Goal: Information Seeking & Learning: Compare options

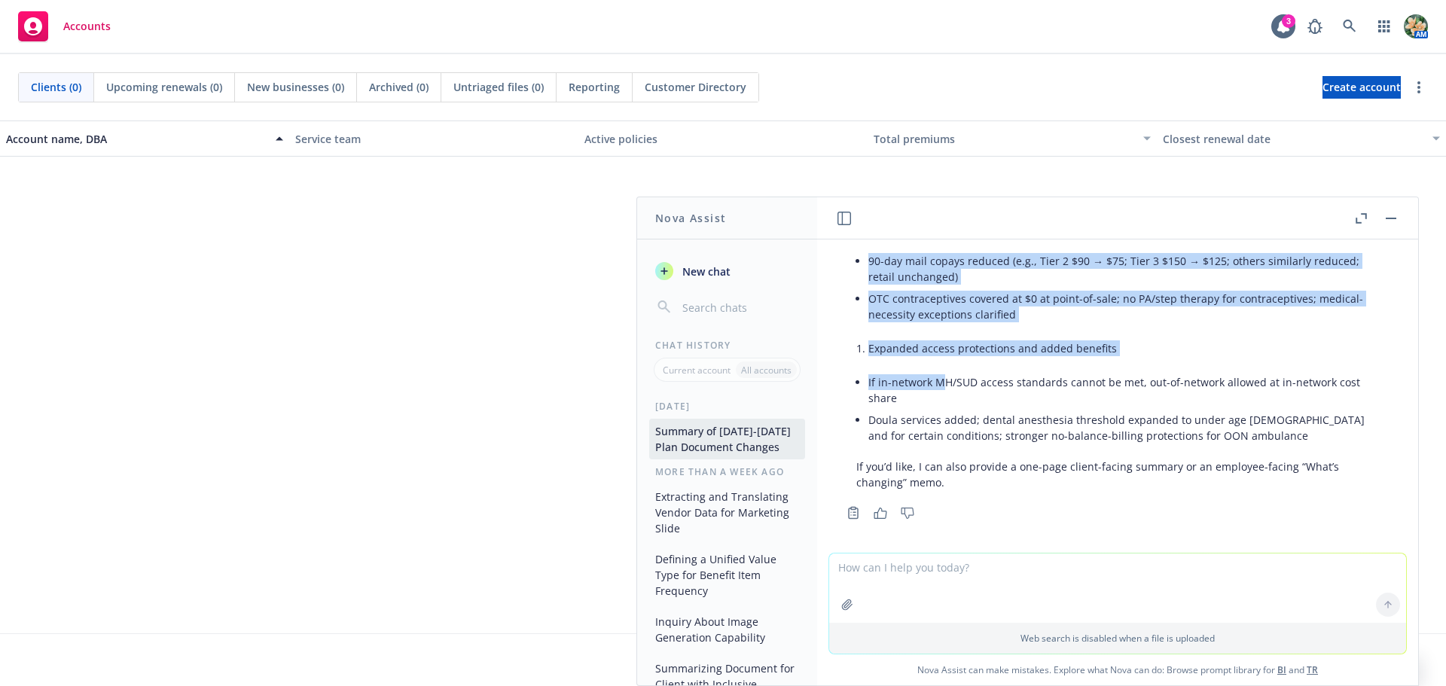
scroll to position [2794, 0]
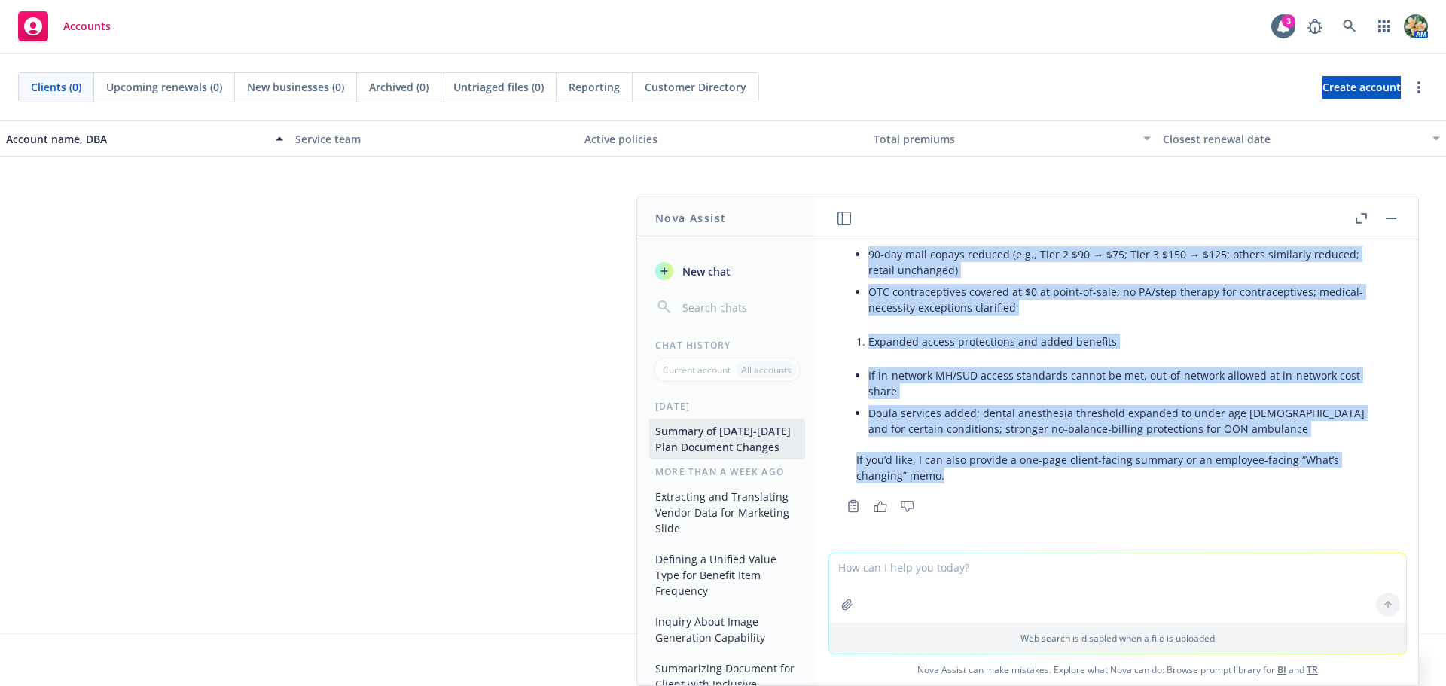
drag, startPoint x: 881, startPoint y: 309, endPoint x: 990, endPoint y: 478, distance: 201.7
click at [990, 478] on div "pdf 2024 Anthem PPO EOC.pdf pdf 2025 Anthem PPO EOC.pdf hi nova - Can you compa…" at bounding box center [1117, 396] width 601 height 313
copy div "hi nova - Can you compare these documents and highlight any data that has chang…"
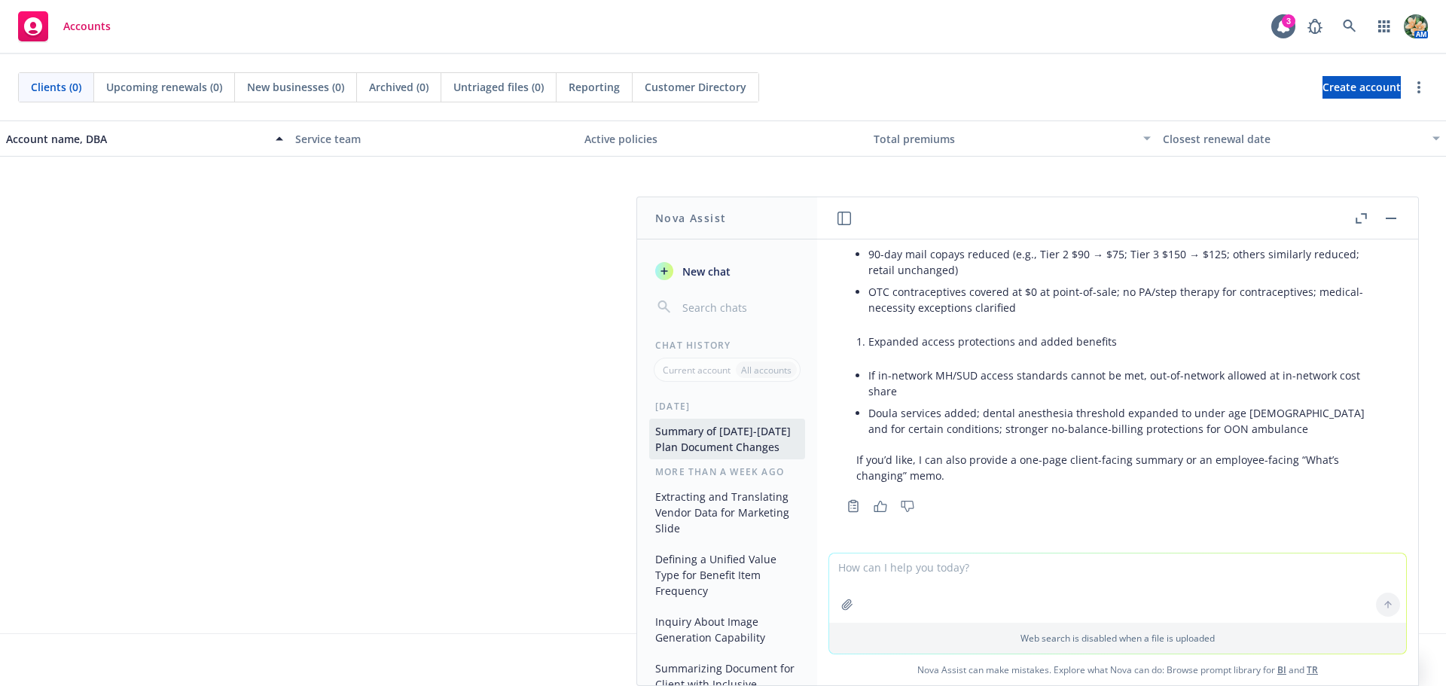
click at [982, 591] on textarea at bounding box center [1117, 588] width 577 height 69
click at [664, 273] on icon "button" at bounding box center [664, 271] width 12 height 12
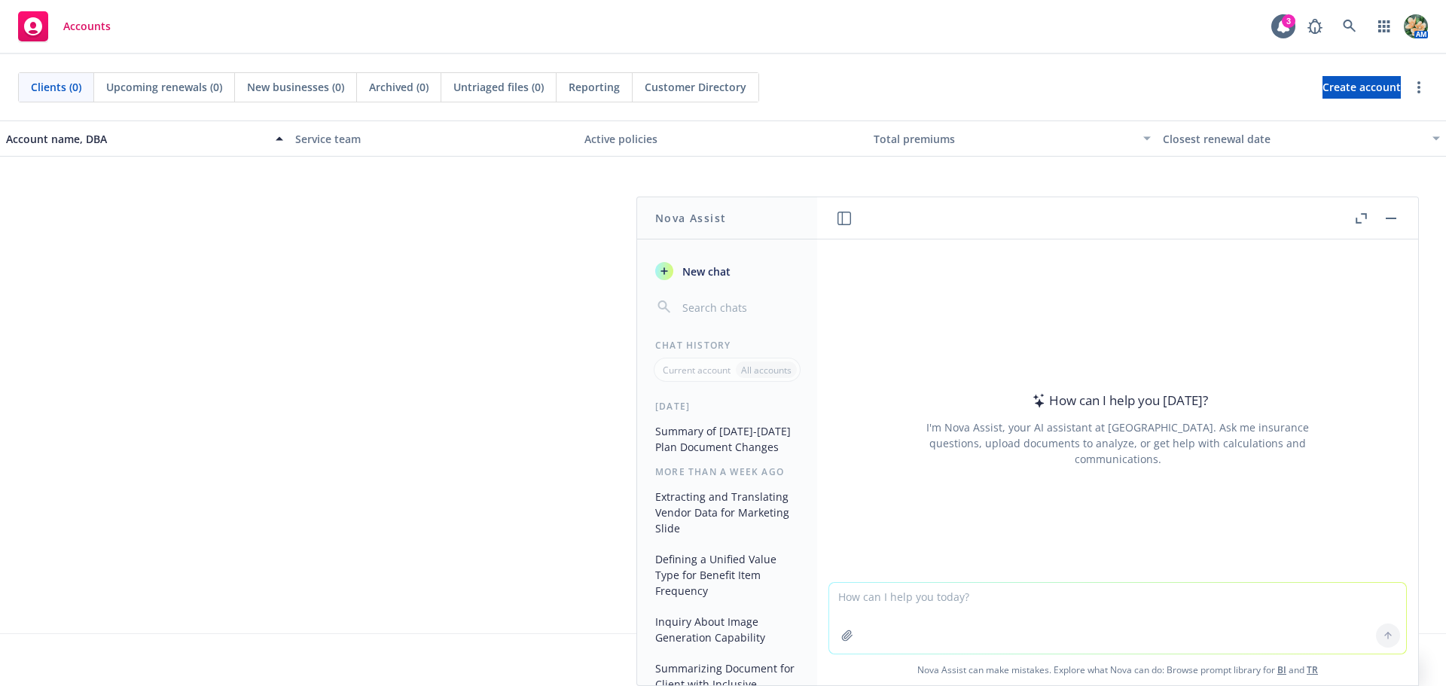
click at [866, 596] on textarea at bounding box center [1117, 618] width 577 height 71
paste textarea "Can you compare these documents and highlight any data that has changed from th…"
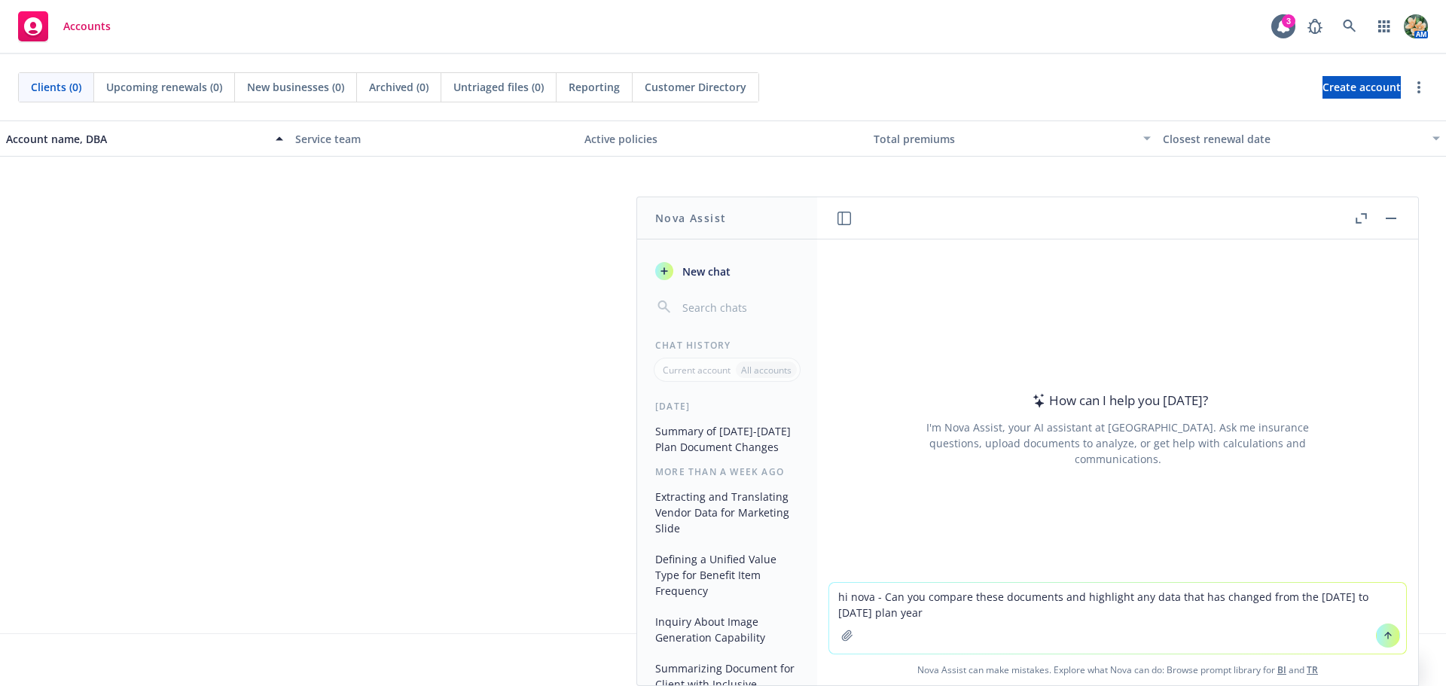
click at [1302, 596] on textarea "hi nova - Can you compare these documents and highlight any data that has chang…" at bounding box center [1117, 618] width 577 height 71
type textarea "hi nova - Can you compare these documents and highlight any data that has chang…"
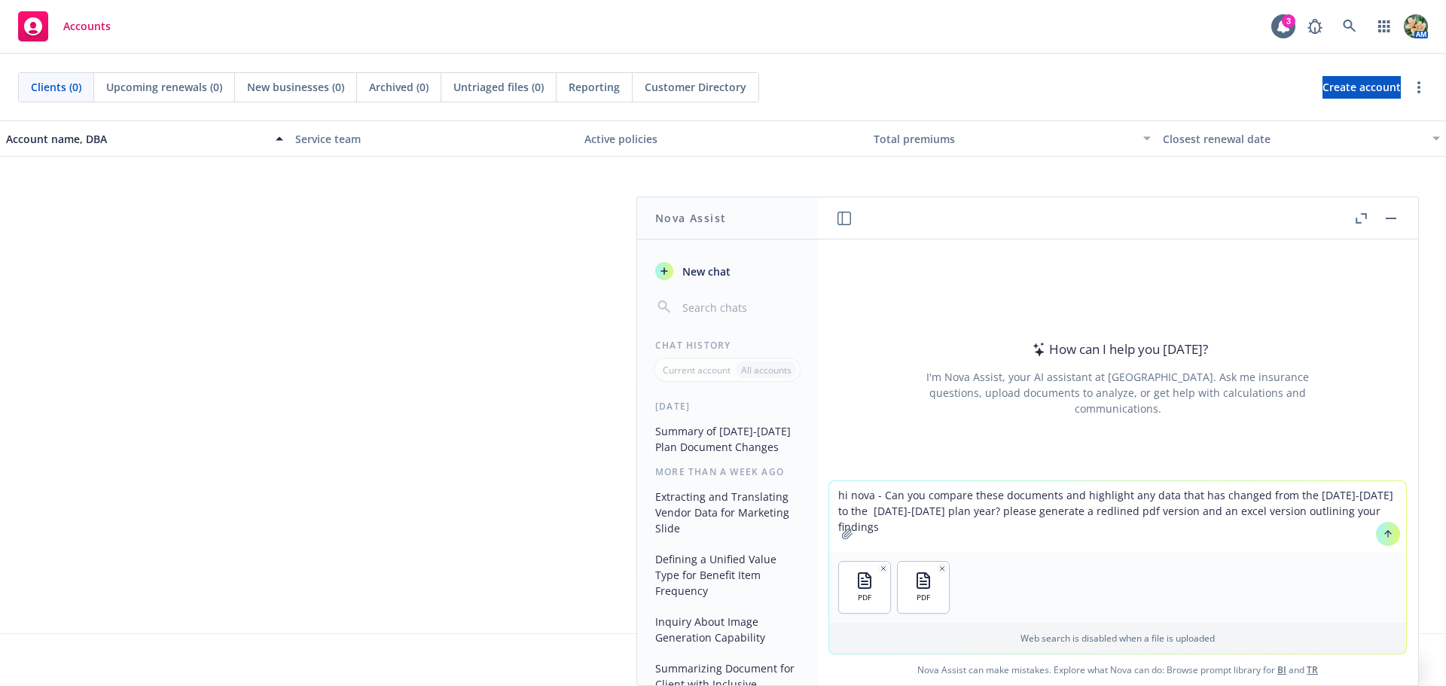
click at [1383, 538] on icon at bounding box center [1388, 534] width 11 height 11
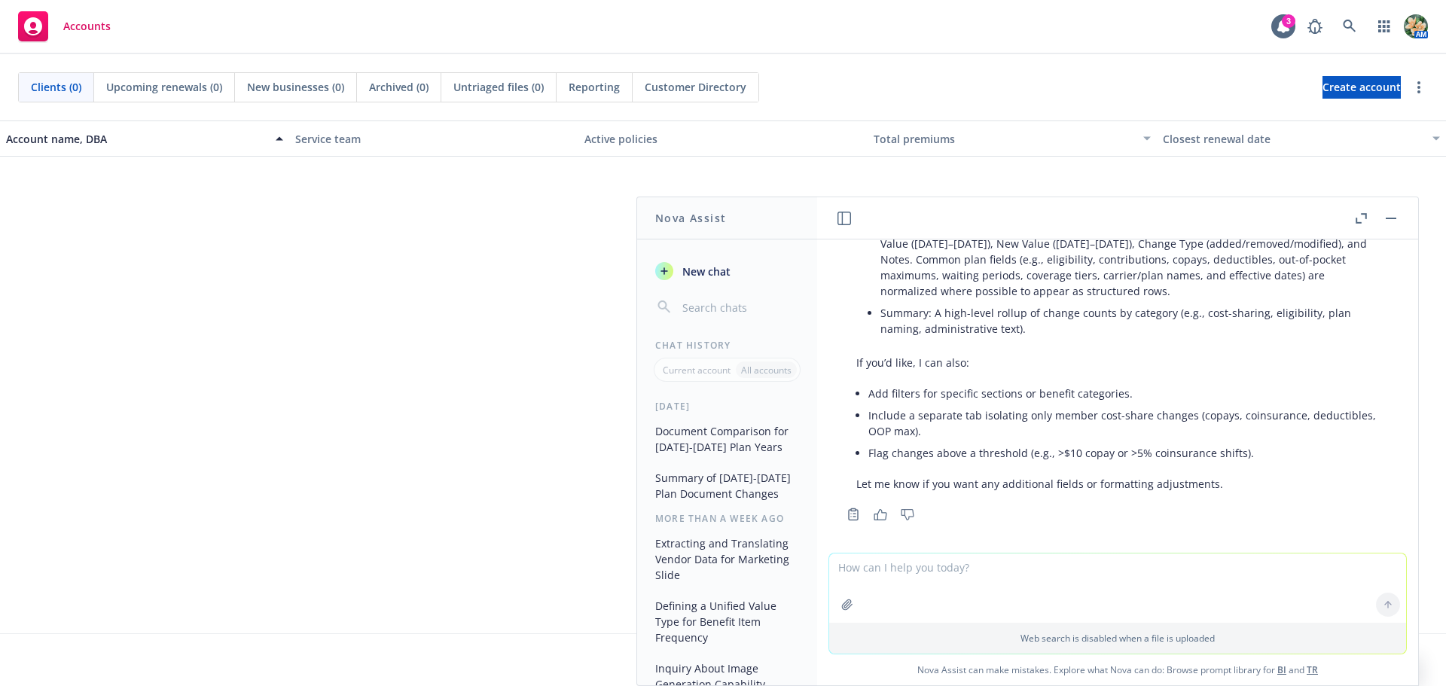
scroll to position [255, 0]
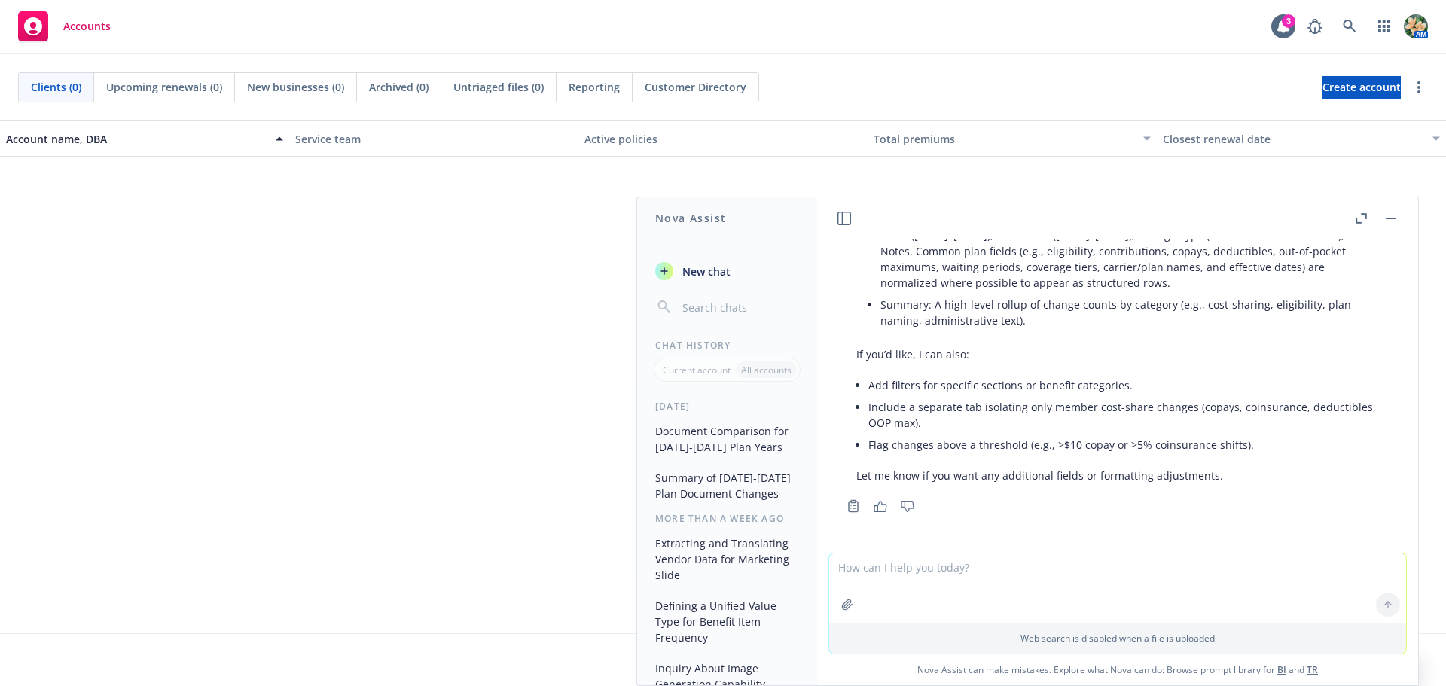
click at [968, 571] on textarea at bounding box center [1117, 588] width 577 height 69
paste textarea "where can i view the redlined document? yes please paste concise bulleted summa…"
type textarea "where can i view the redlined document? yes please paste concise bulleted summa…"
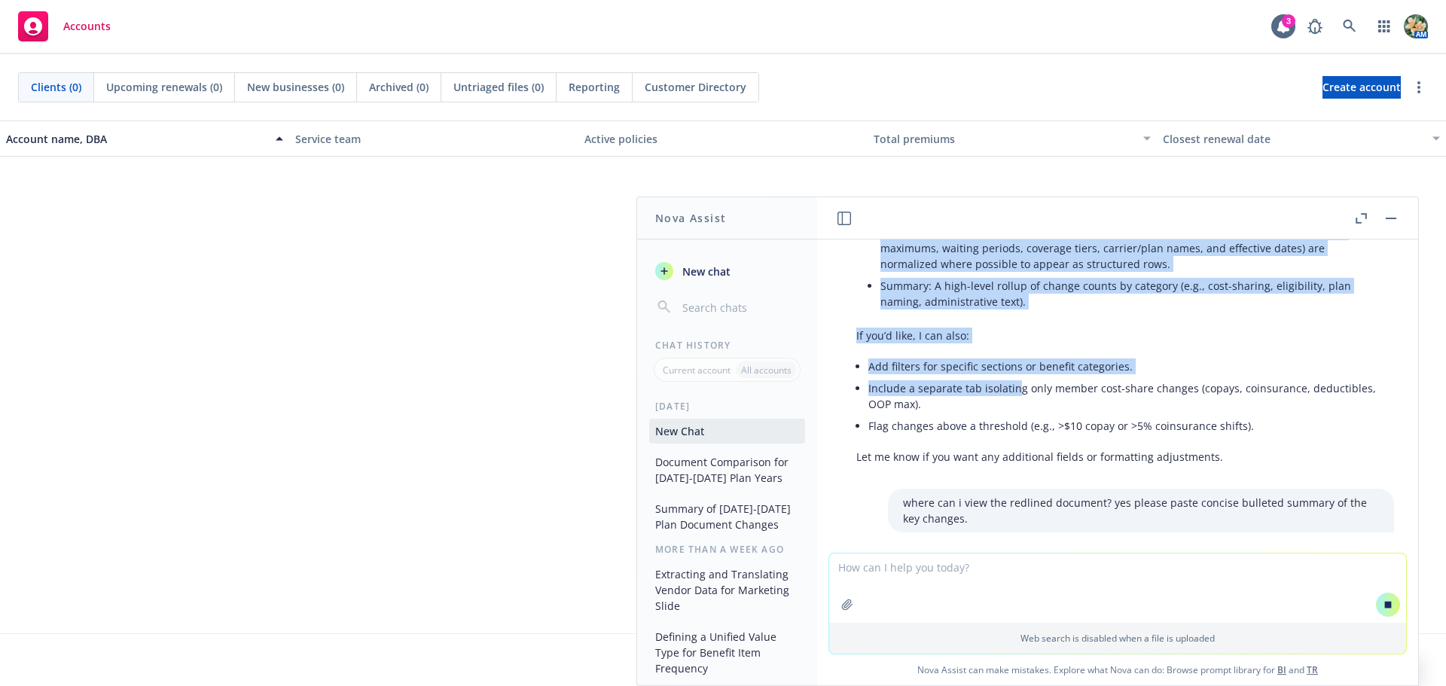
scroll to position [331, 0]
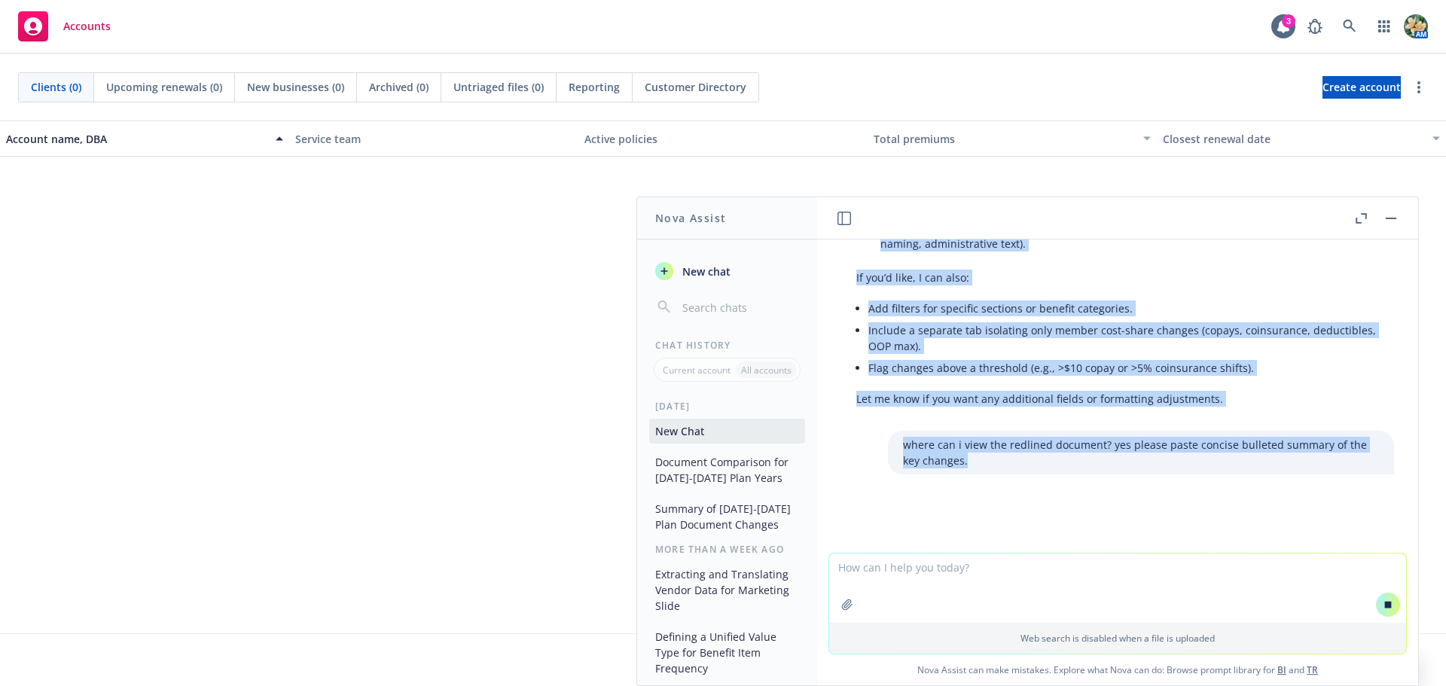
drag, startPoint x: 872, startPoint y: 310, endPoint x: 1065, endPoint y: 466, distance: 248.0
click at [1065, 466] on div "pdf [DATE]-[DATE] Anthem PPO Plan SBC Altana.pdf pdf [DATE]-[DATE] Anthem PPO P…" at bounding box center [1117, 396] width 601 height 313
copy div "lo ipsu - Dol sit ametcon adipi elitseddo eiu temporinc utl etdo magn ali enima…"
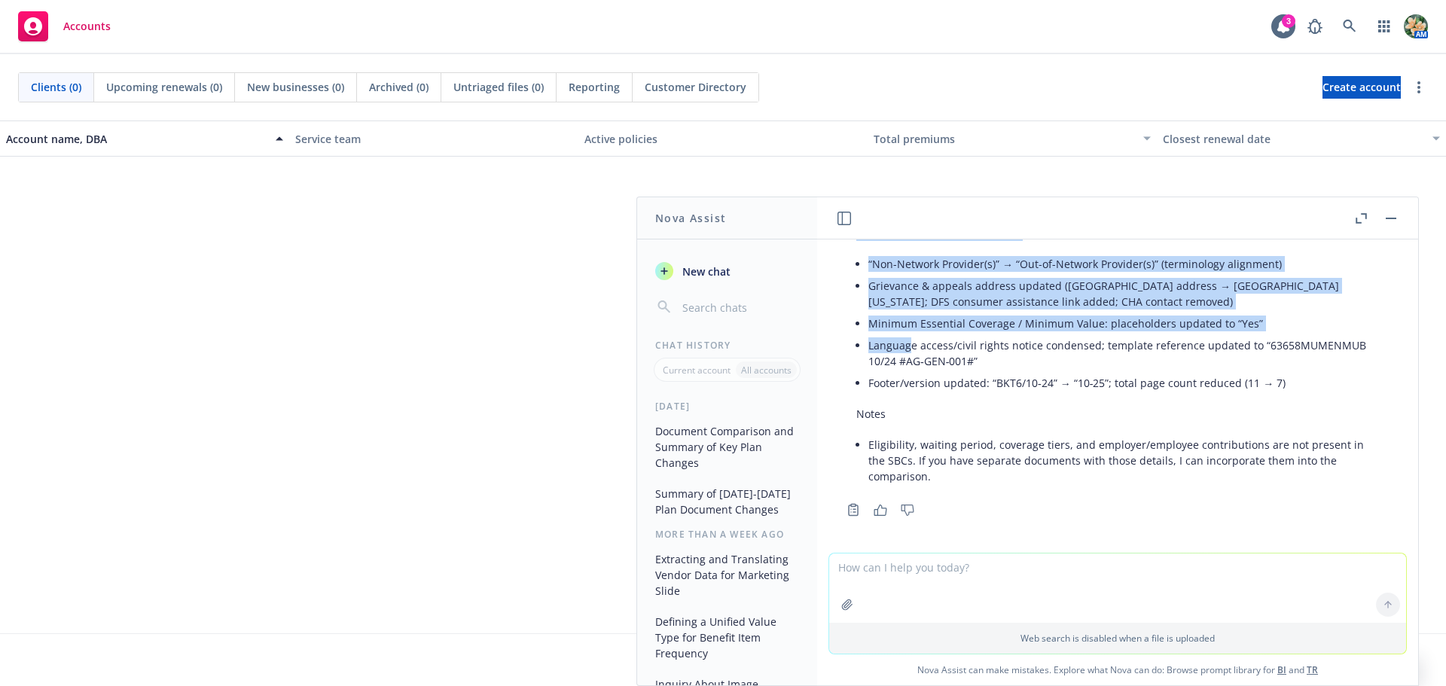
scroll to position [1348, 0]
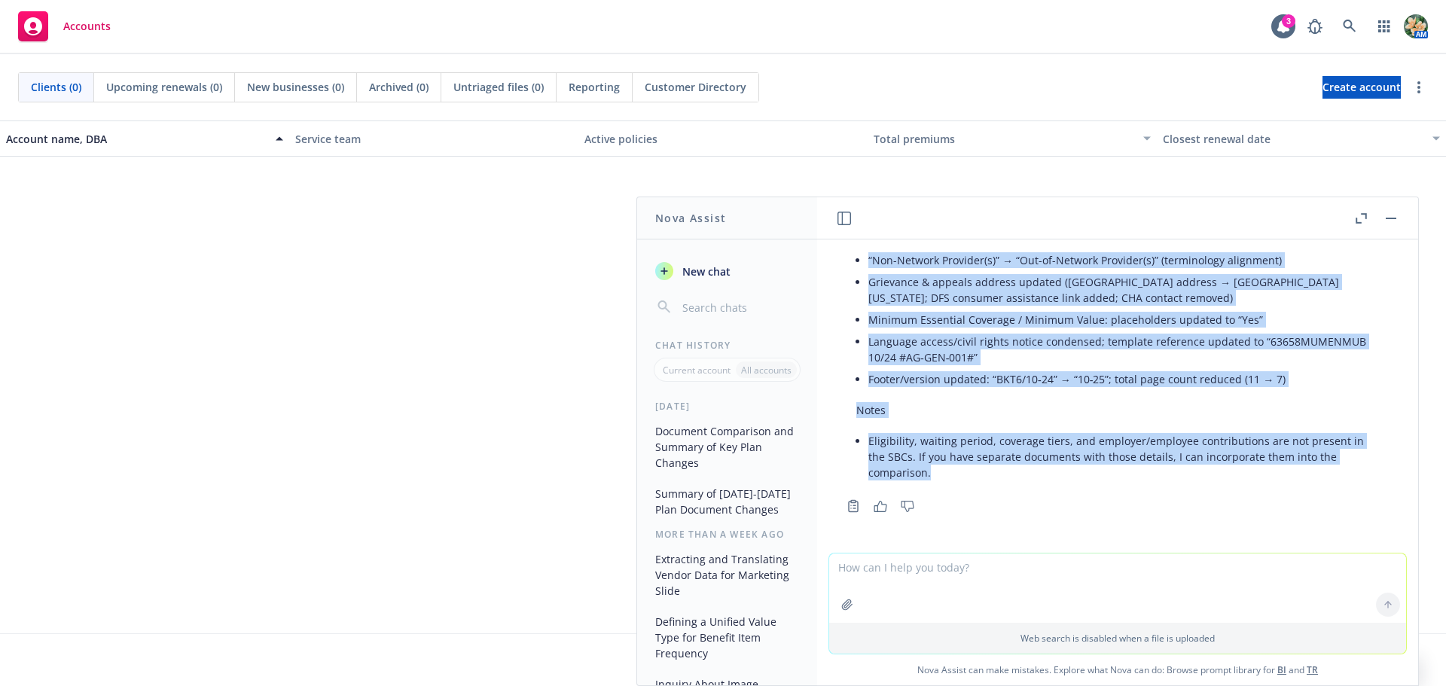
drag, startPoint x: 857, startPoint y: 359, endPoint x: 969, endPoint y: 478, distance: 163.1
copy div "L’ip dolorsi ame consecte ADI eli sed Doeiu tempor inc ut laboreetd. Magna al e…"
click at [1002, 430] on li "Eligibility, waiting period, coverage tiers, and employer/employee contribution…" at bounding box center [1124, 456] width 511 height 53
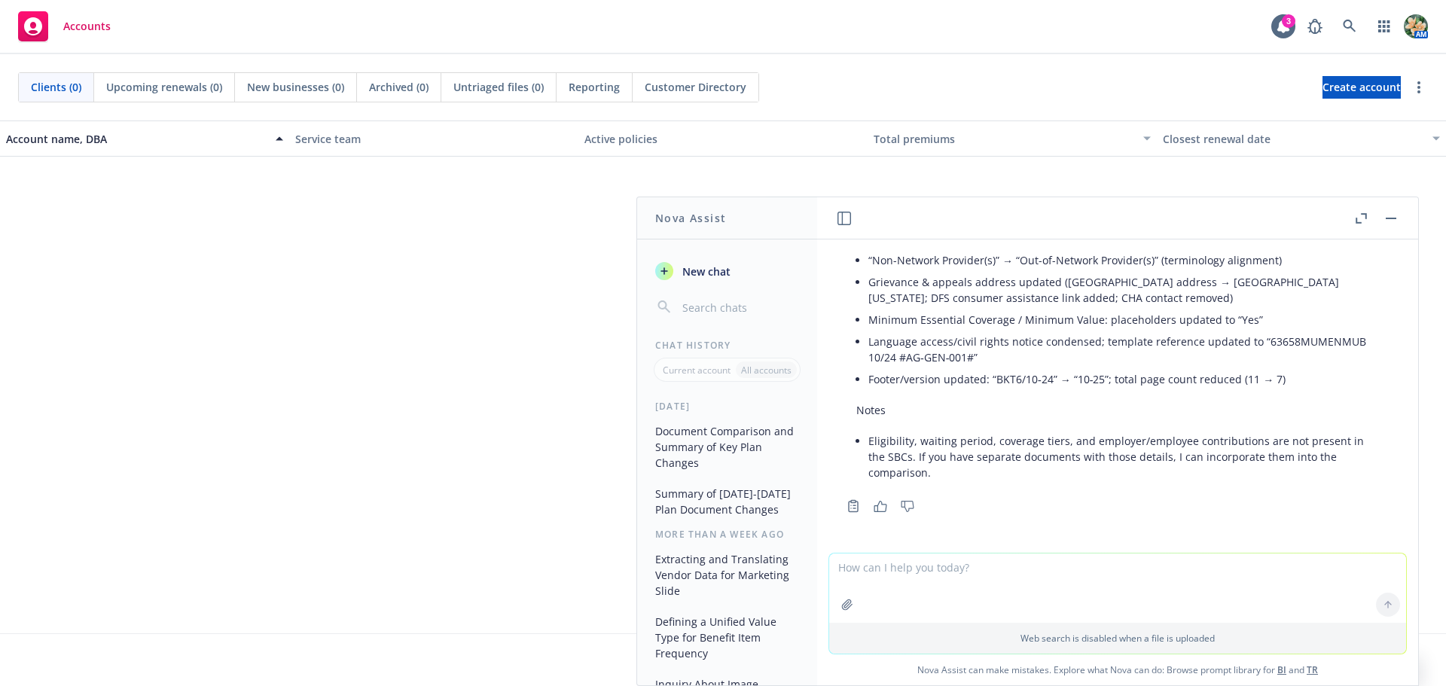
click at [901, 581] on textarea at bounding box center [1117, 588] width 577 height 69
type textarea "i still don't see the files you mentioned can you reshare them please"
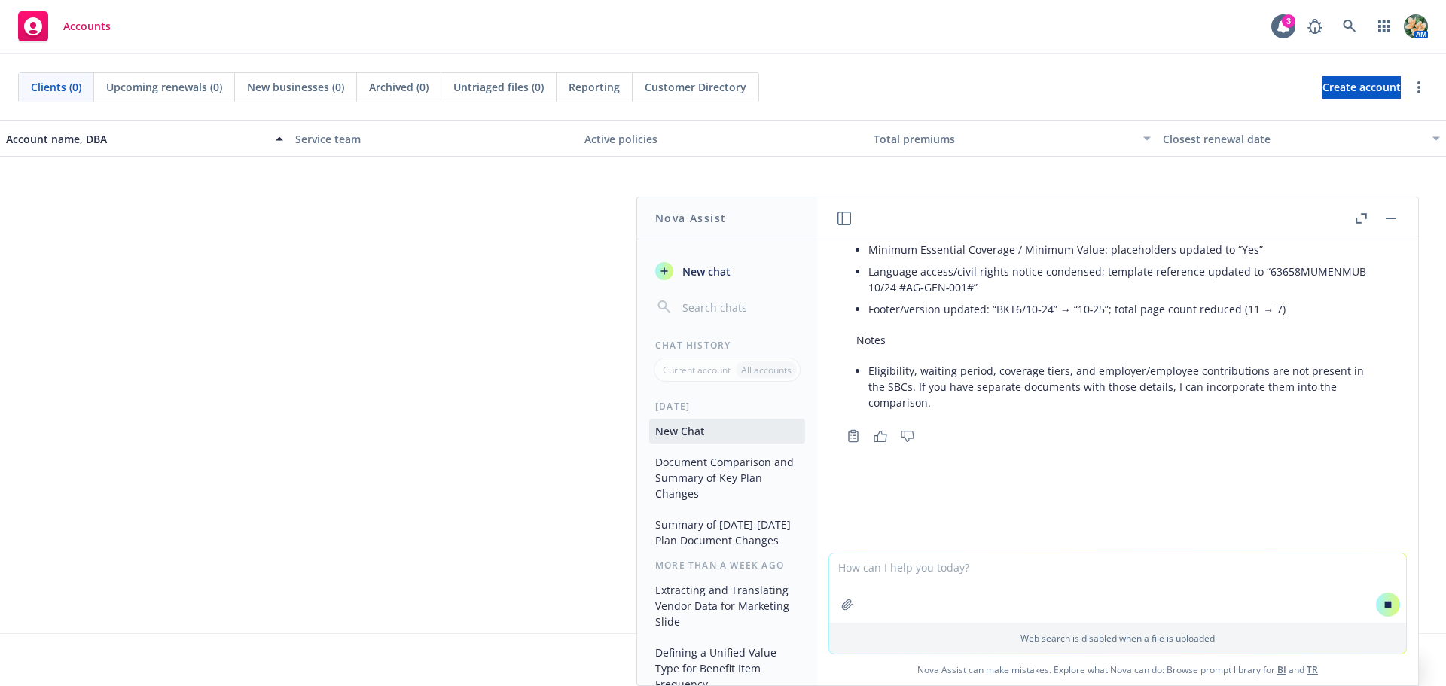
scroll to position [1382, 0]
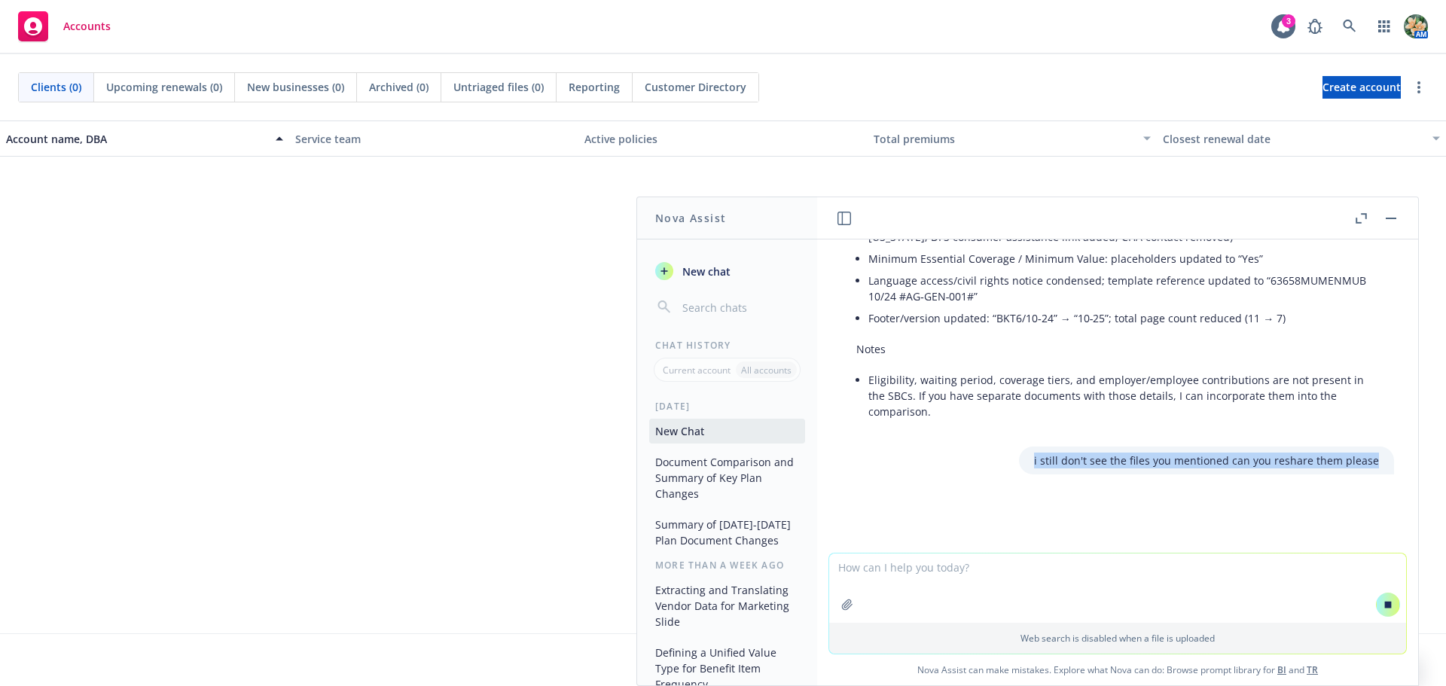
drag, startPoint x: 1000, startPoint y: 458, endPoint x: 1366, endPoint y: 466, distance: 366.2
click at [1366, 466] on div "i still don't see the files you mentioned can you reshare them please" at bounding box center [1117, 461] width 577 height 28
copy p "i still don't see the files you mentioned can you reshare them please"
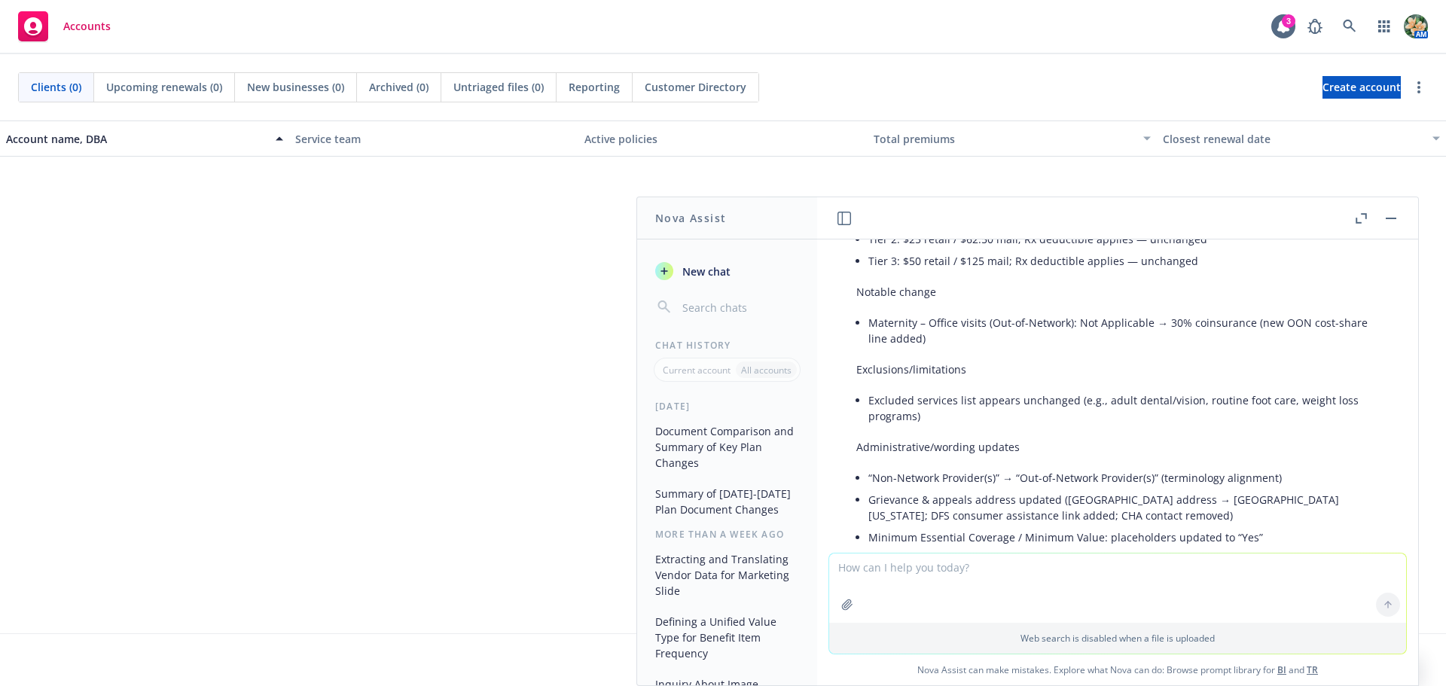
scroll to position [1642, 0]
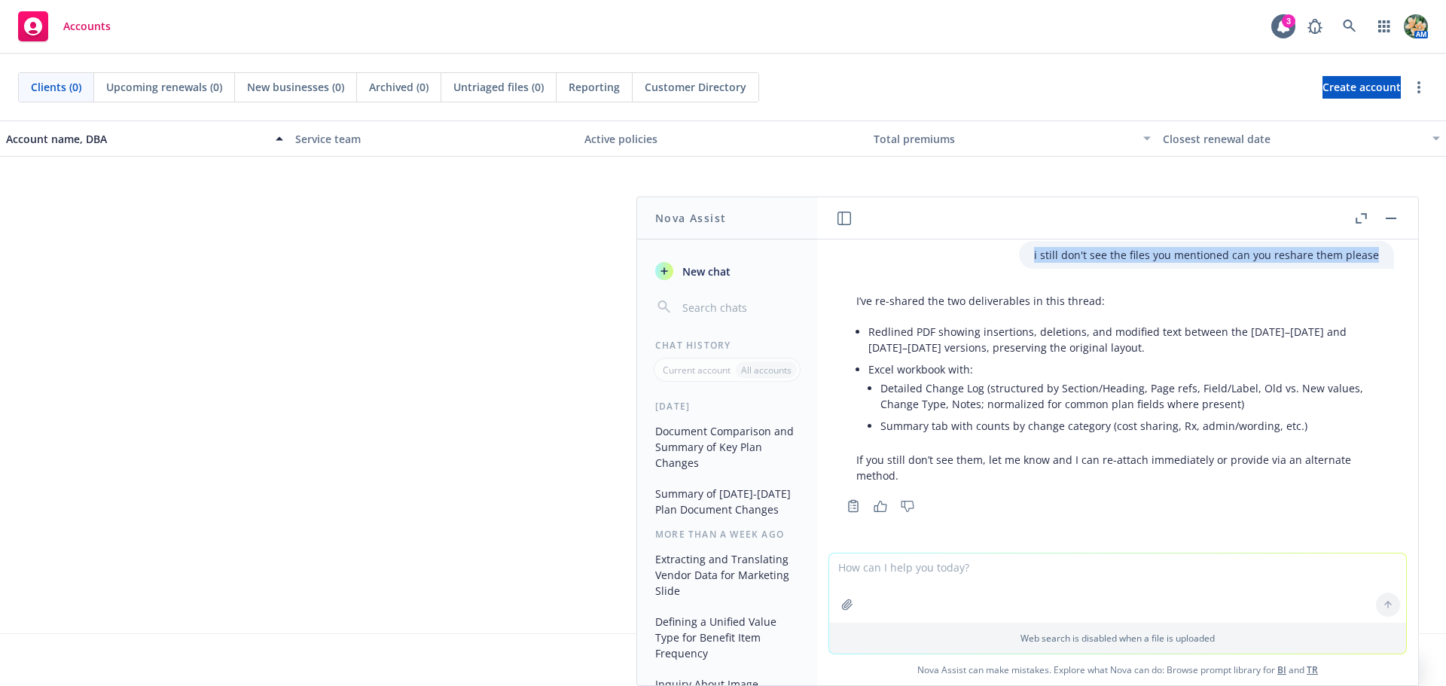
click at [929, 585] on textarea at bounding box center [1117, 588] width 577 height 69
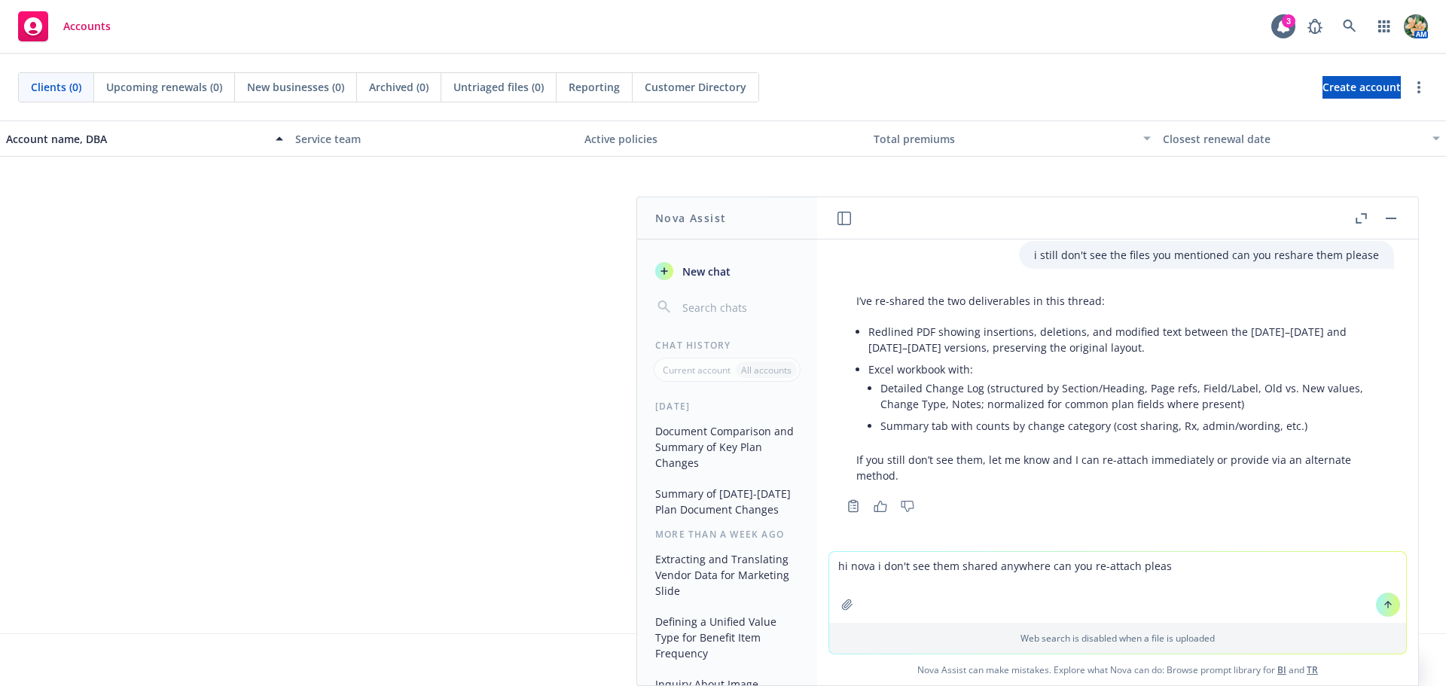
type textarea "hi nova i don't see them shared anywhere can you re-attach please"
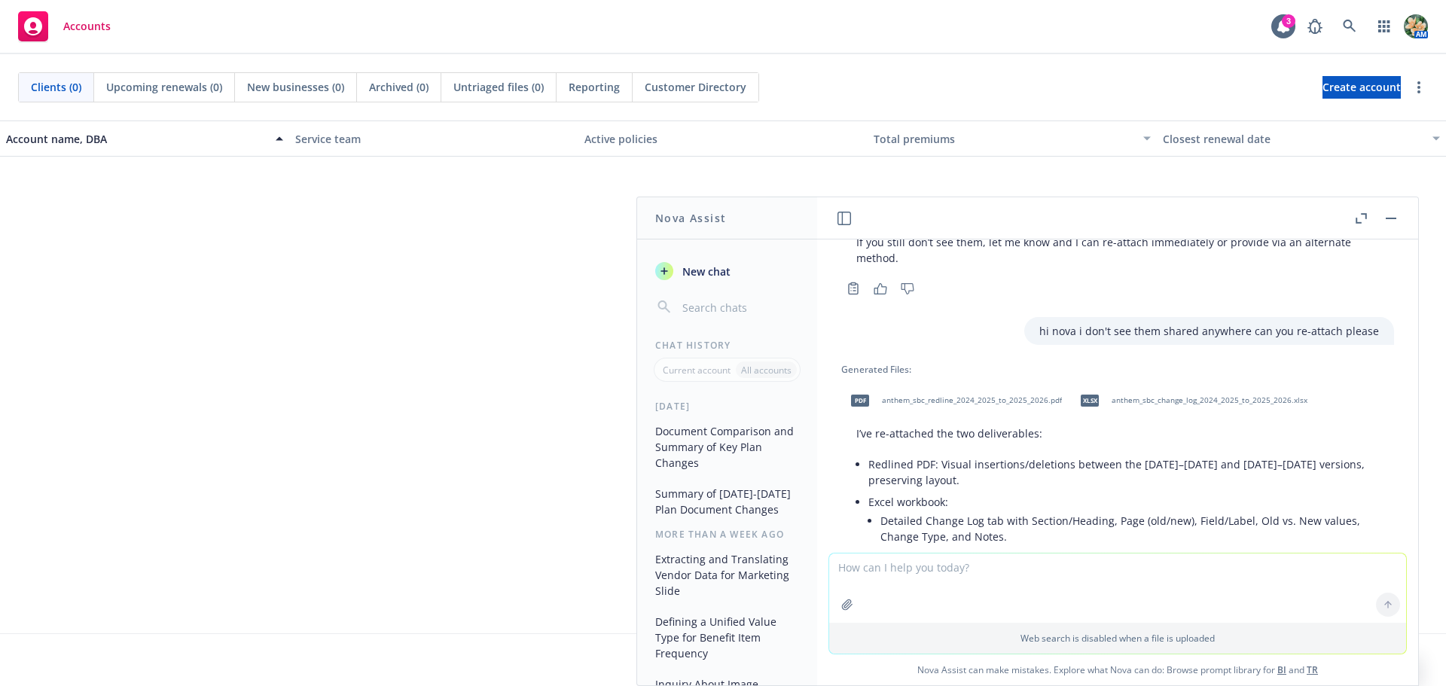
scroll to position [1976, 0]
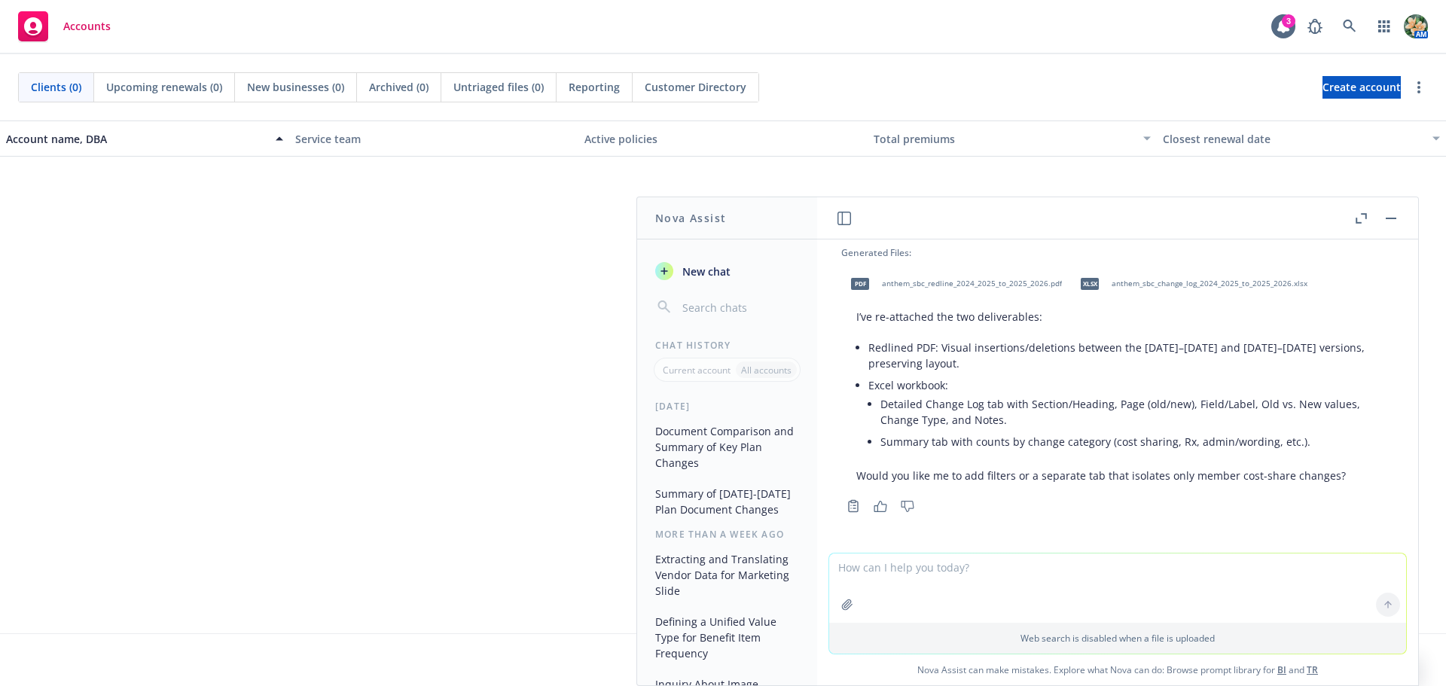
click at [937, 286] on span "anthem_sbc_redline_2024_2025_to_2025_2026.pdf" at bounding box center [972, 284] width 180 height 10
click at [1178, 284] on span "anthem_sbc_change_log_2024_2025_to_2025_2026.xlsx" at bounding box center [1210, 284] width 196 height 10
click at [1000, 428] on li "Detailed Change Log tab with Section/Heading, Page (old/new), Field/Label, Old …" at bounding box center [1130, 412] width 499 height 38
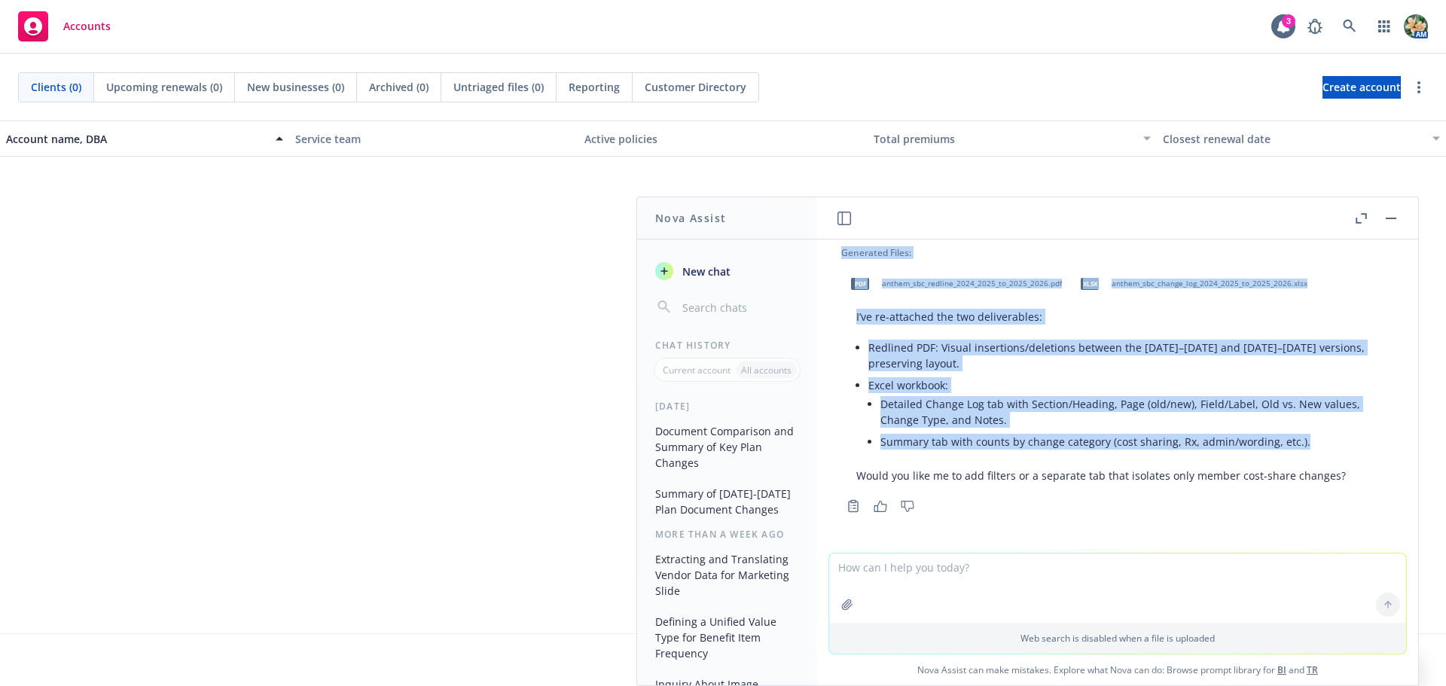
drag, startPoint x: 875, startPoint y: 344, endPoint x: 1329, endPoint y: 444, distance: 464.5
click at [1329, 444] on div "pdf [DATE]-[DATE] Anthem PPO Plan SBC Altana.pdf pdf [DATE]-[DATE] Anthem PPO P…" at bounding box center [1117, 396] width 601 height 313
copy div "L’ip do-sitame con adi elitseddoeiu te inci utlabo: Etdolore MAG aliquae admini…"
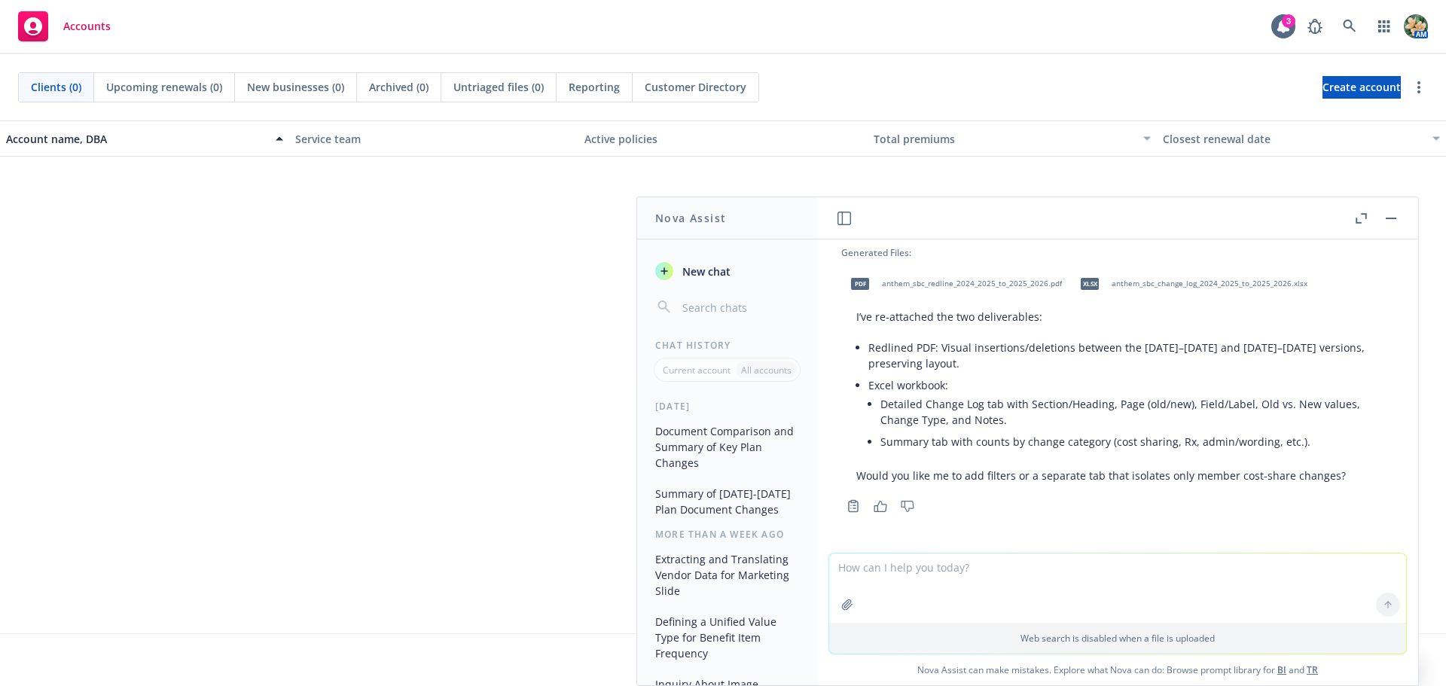
click at [979, 588] on textarea at bounding box center [1117, 588] width 577 height 69
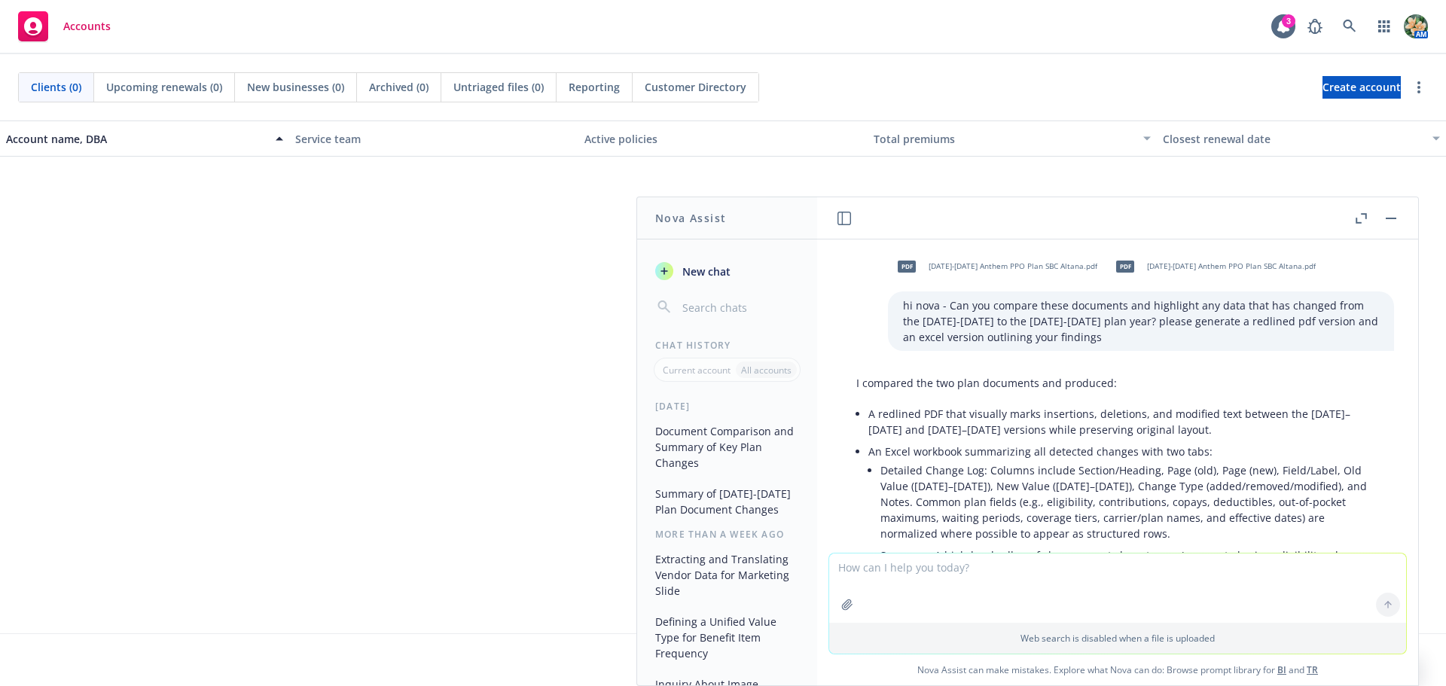
scroll to position [0, 0]
click at [1038, 343] on p "hi nova - Can you compare these documents and highlight any data that has chang…" at bounding box center [1141, 324] width 476 height 47
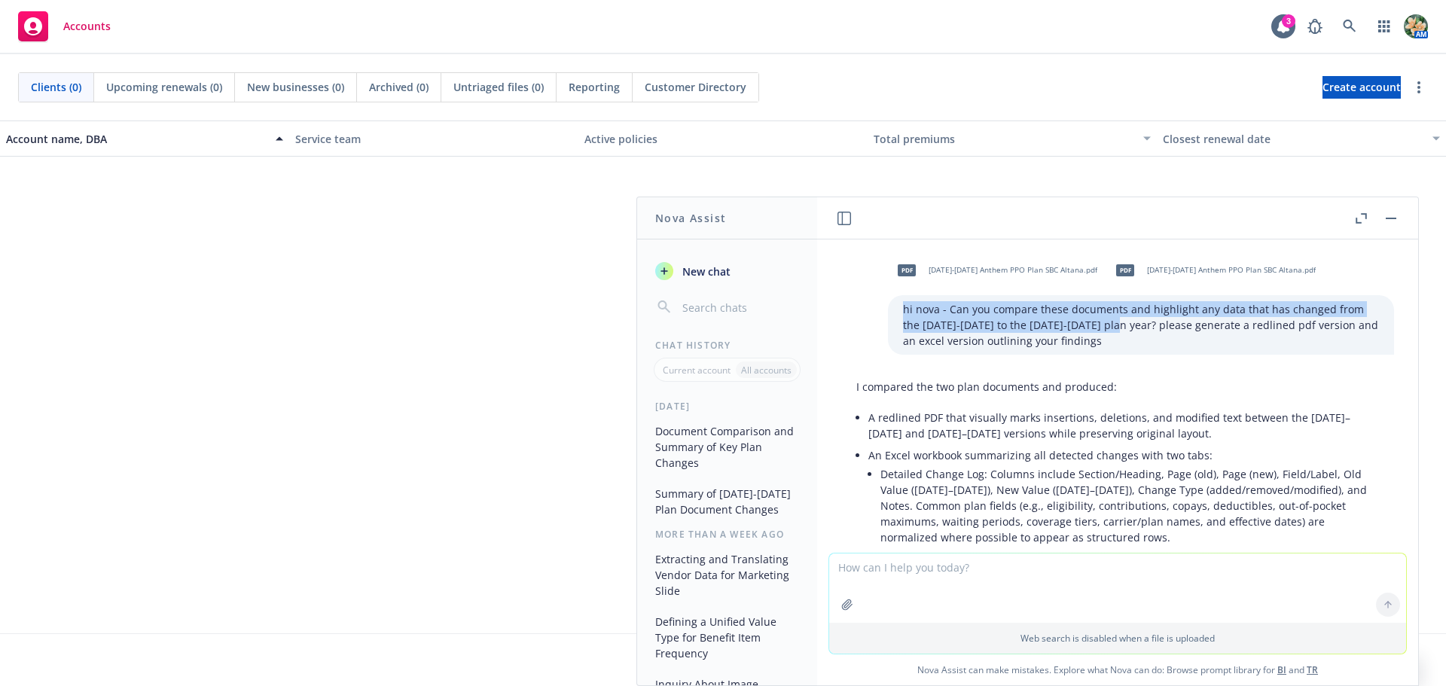
drag, startPoint x: 1073, startPoint y: 328, endPoint x: 872, endPoint y: 310, distance: 201.2
click at [888, 310] on div "hi nova - Can you compare these documents and highlight any data that has chang…" at bounding box center [1141, 325] width 506 height 60
copy p "hi nova - Can you compare these documents and highlight any data that has chang…"
click at [716, 270] on span "New chat" at bounding box center [705, 272] width 51 height 16
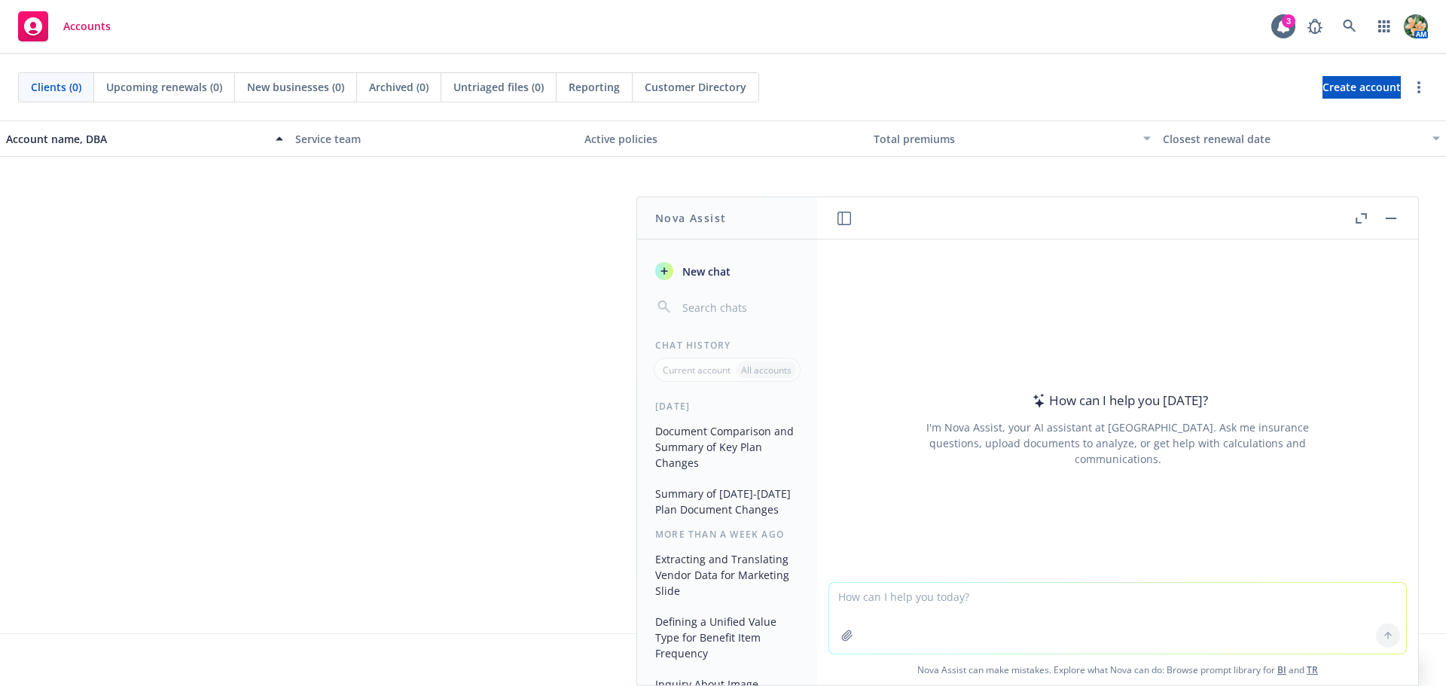
click at [897, 605] on textarea at bounding box center [1117, 618] width 577 height 71
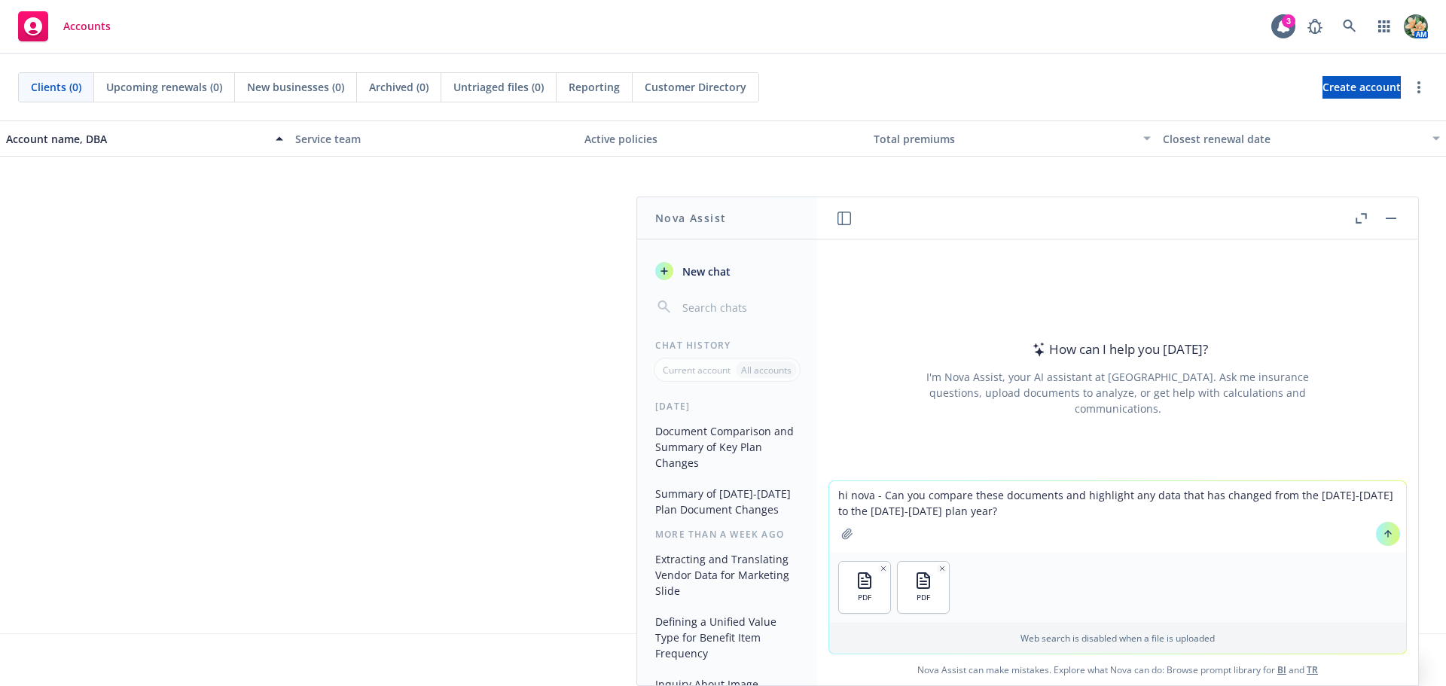
drag, startPoint x: 1323, startPoint y: 495, endPoint x: 1350, endPoint y: 496, distance: 27.1
click at [1350, 496] on textarea "hi nova - Can you compare these documents and highlight any data that has chang…" at bounding box center [1117, 516] width 577 height 71
drag, startPoint x: 1381, startPoint y: 495, endPoint x: 856, endPoint y: 508, distance: 525.3
click at [856, 508] on textarea "hi nova - Can you compare these documents and highlight any data that has chang…" at bounding box center [1117, 516] width 577 height 71
type textarea "hi nova - Can you compare these documents and highlight any data that has chang…"
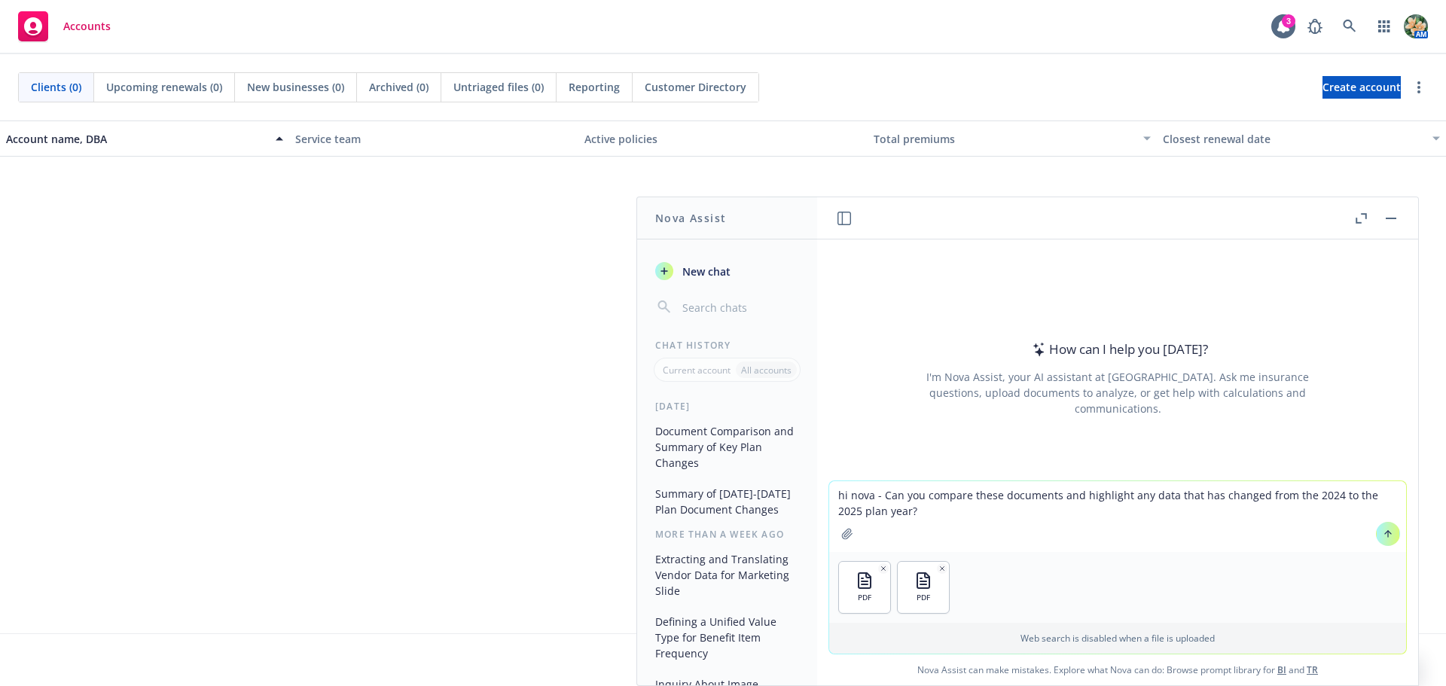
click at [1383, 533] on icon at bounding box center [1388, 534] width 11 height 11
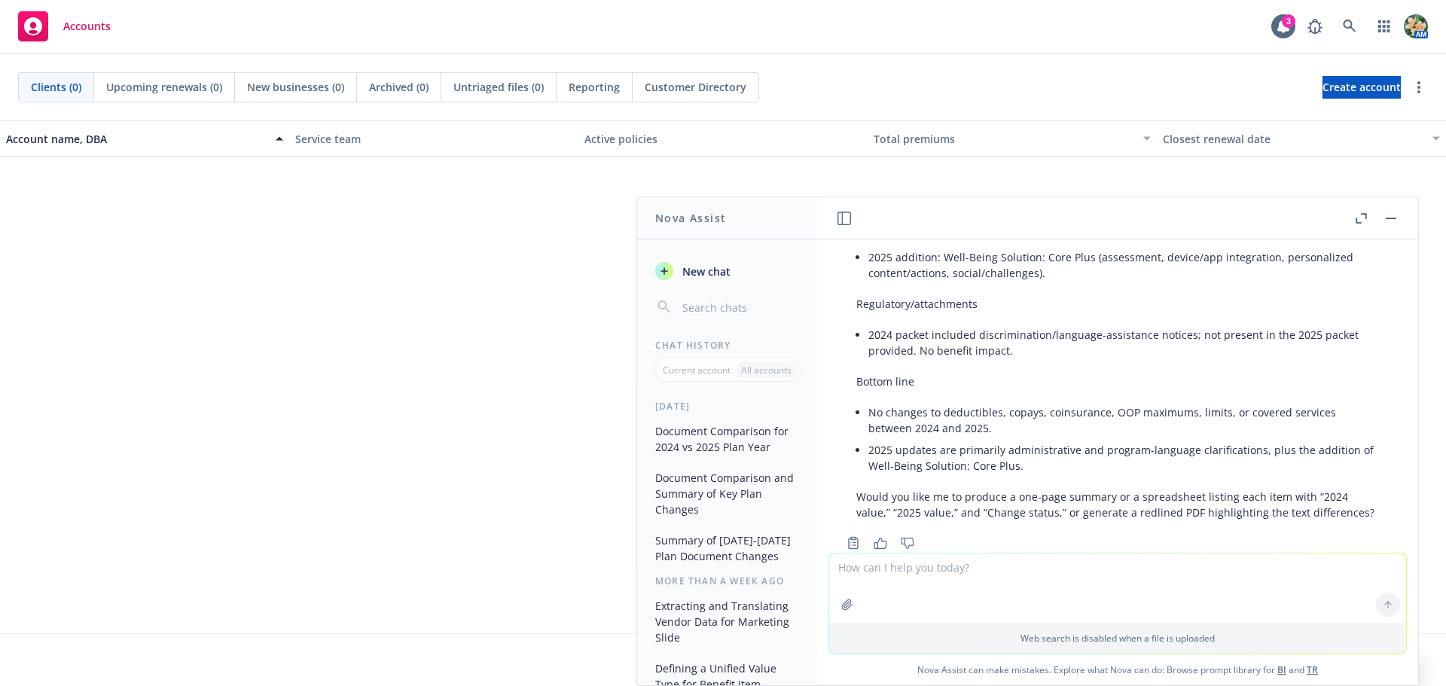
scroll to position [1251, 0]
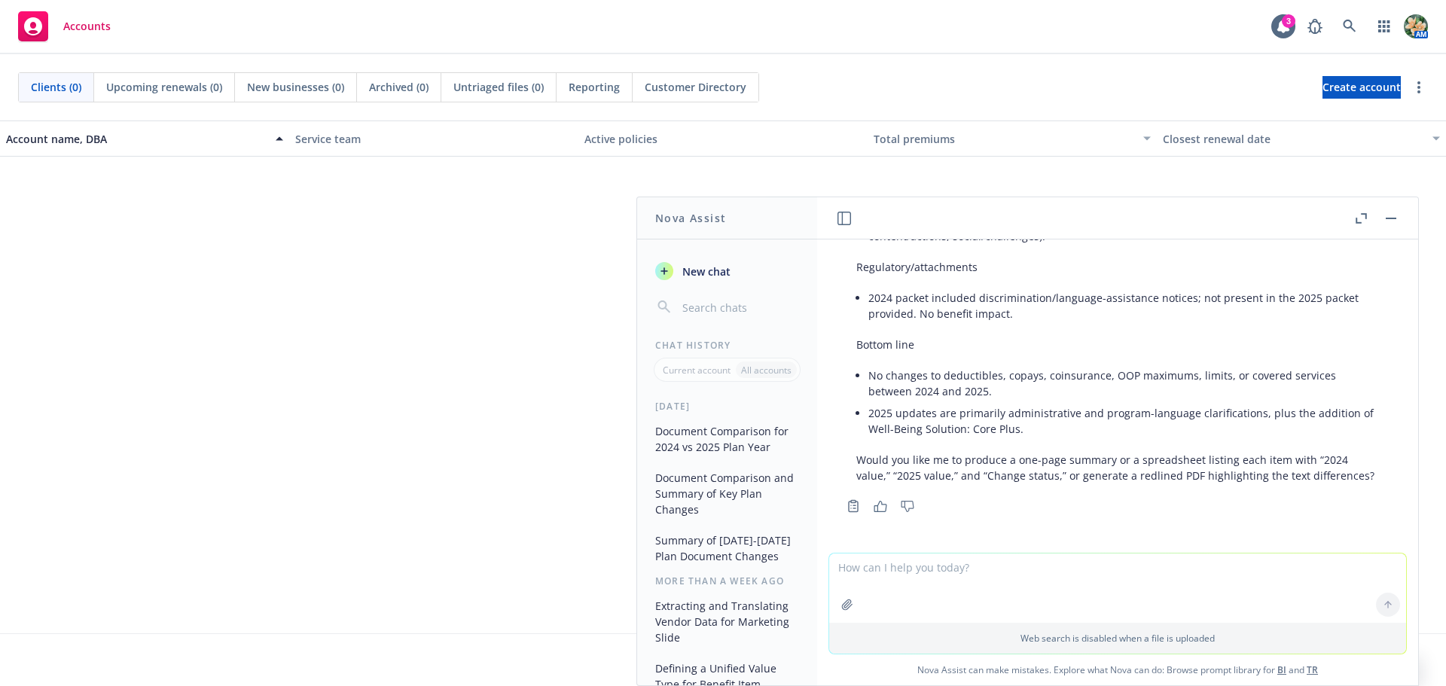
click at [952, 575] on textarea at bounding box center [1117, 588] width 577 height 69
type textarea "can you provide both a redlined pdf and a spreadsheet?"
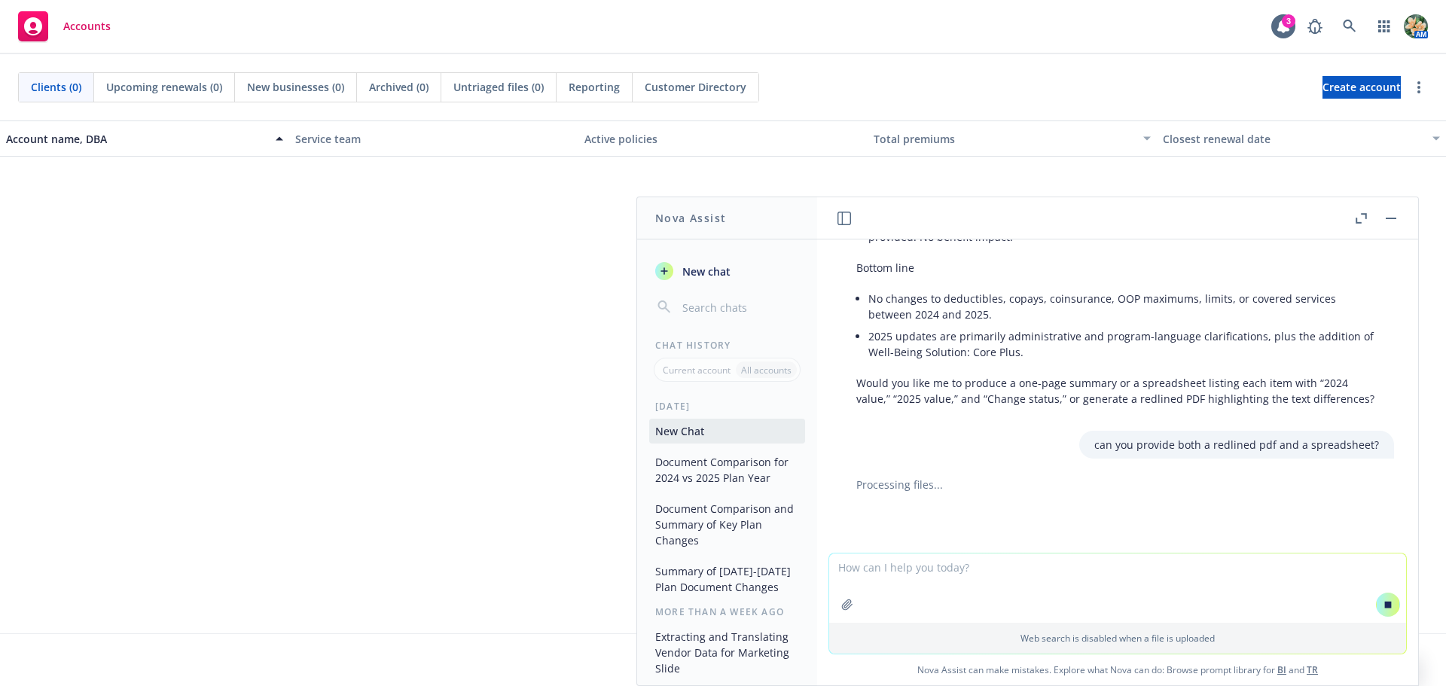
scroll to position [1321, 0]
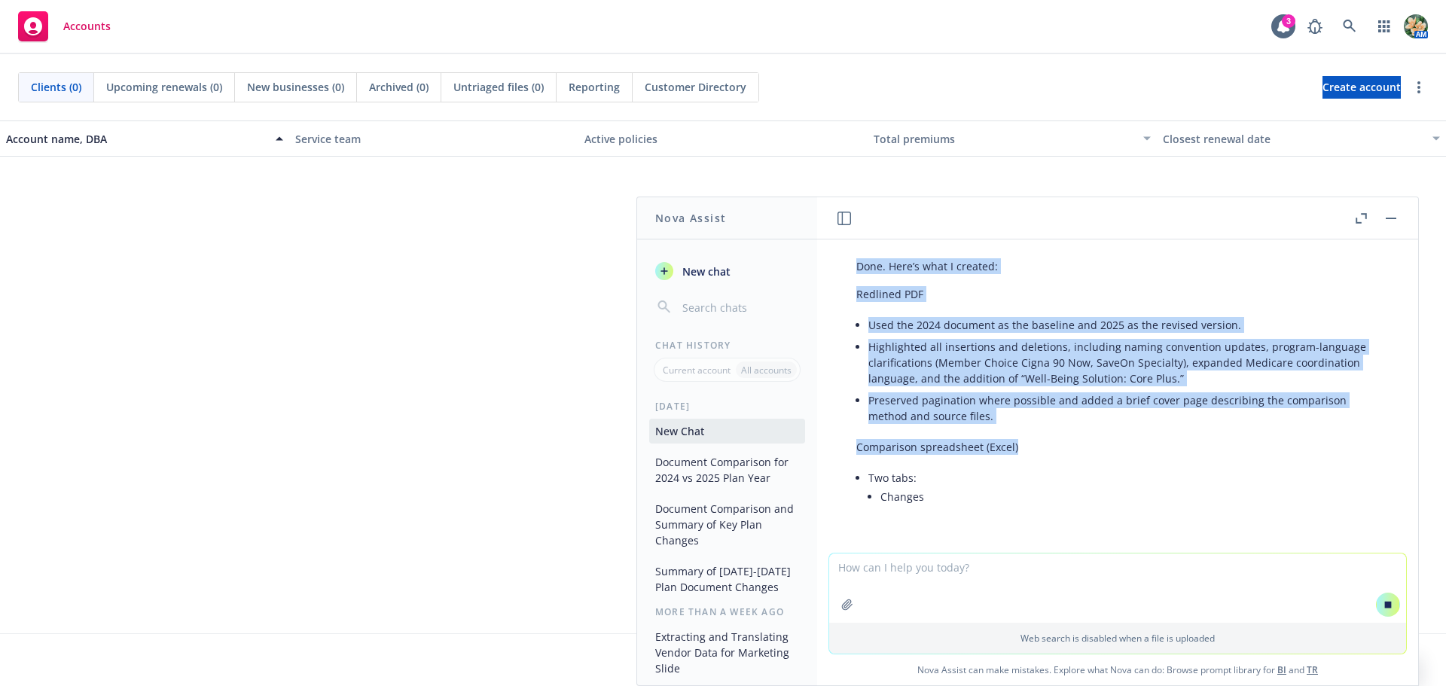
scroll to position [1608, 0]
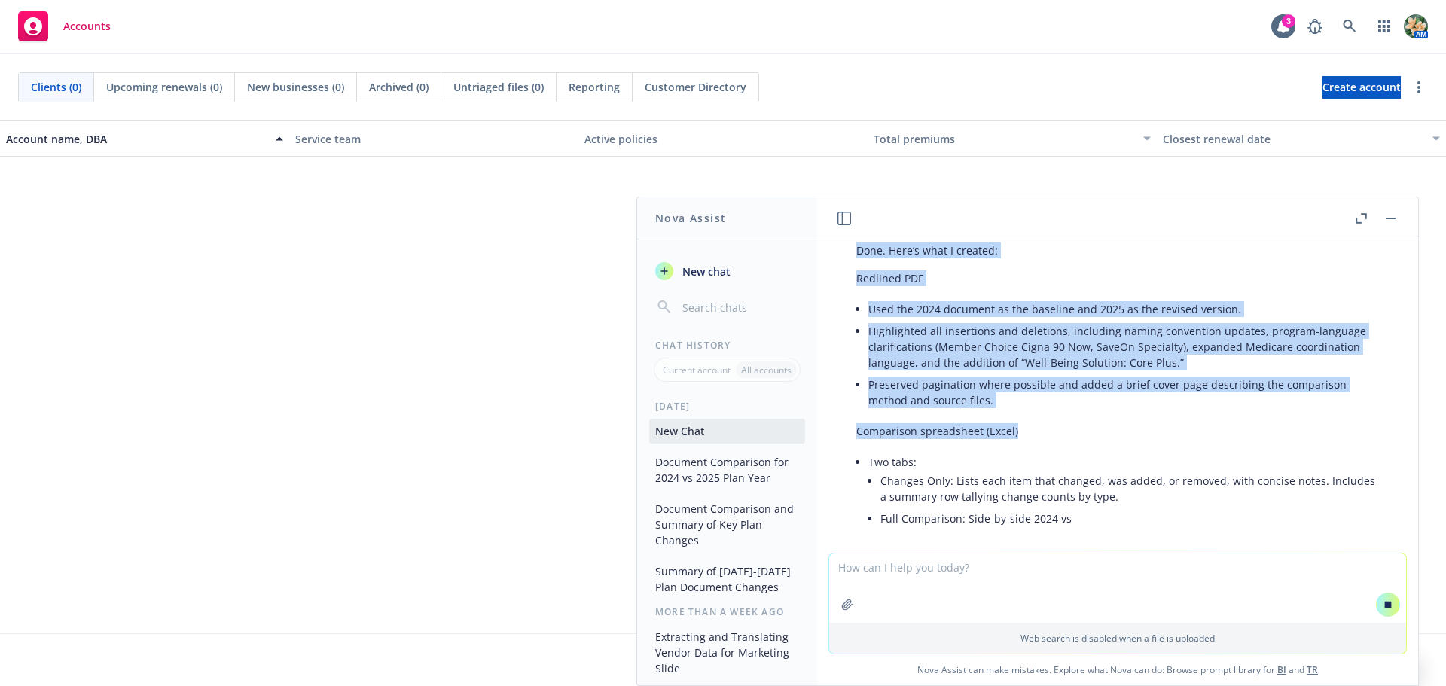
drag, startPoint x: 879, startPoint y: 310, endPoint x: 1217, endPoint y: 443, distance: 363.6
click at [1217, 443] on div "pdf 2024 Cigna PPO UT EXEC Plan Benefit Summary.pdf pdf 2025 Cigna PPO UT EXEC …" at bounding box center [1117, 396] width 601 height 313
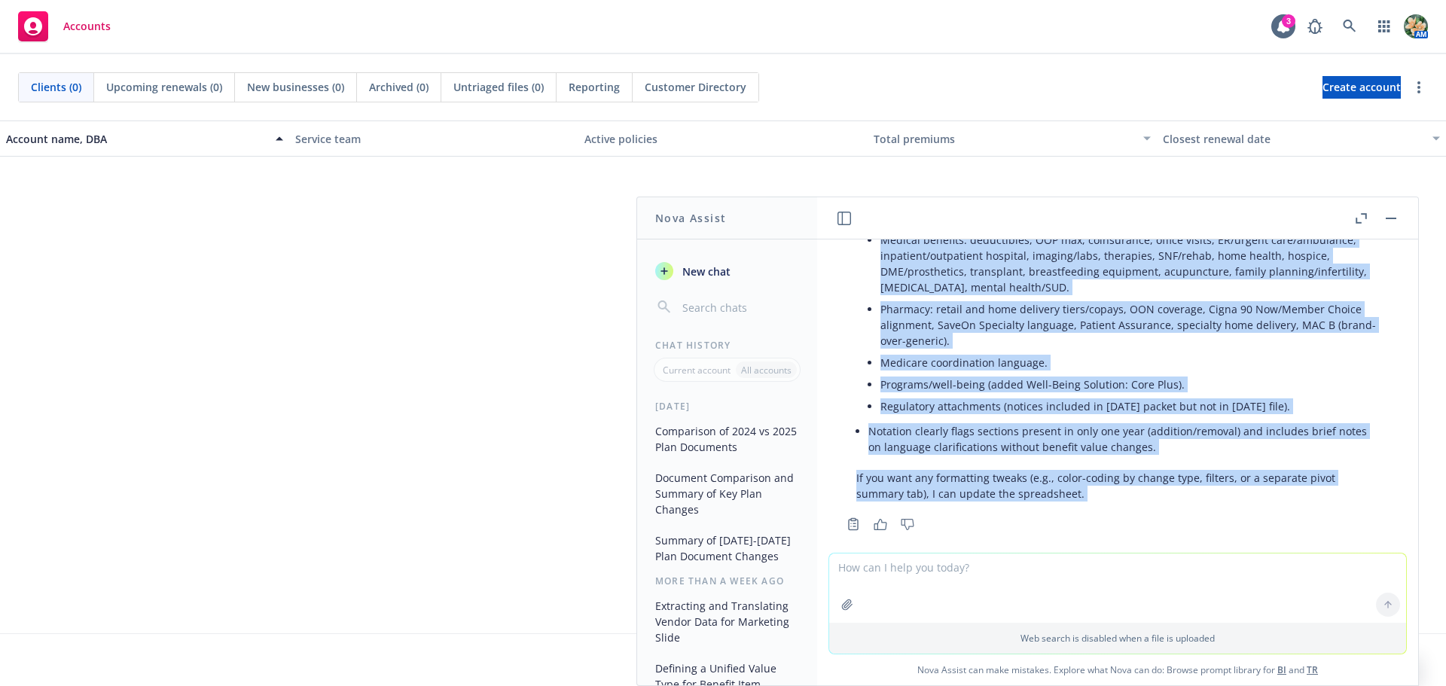
scroll to position [2030, 0]
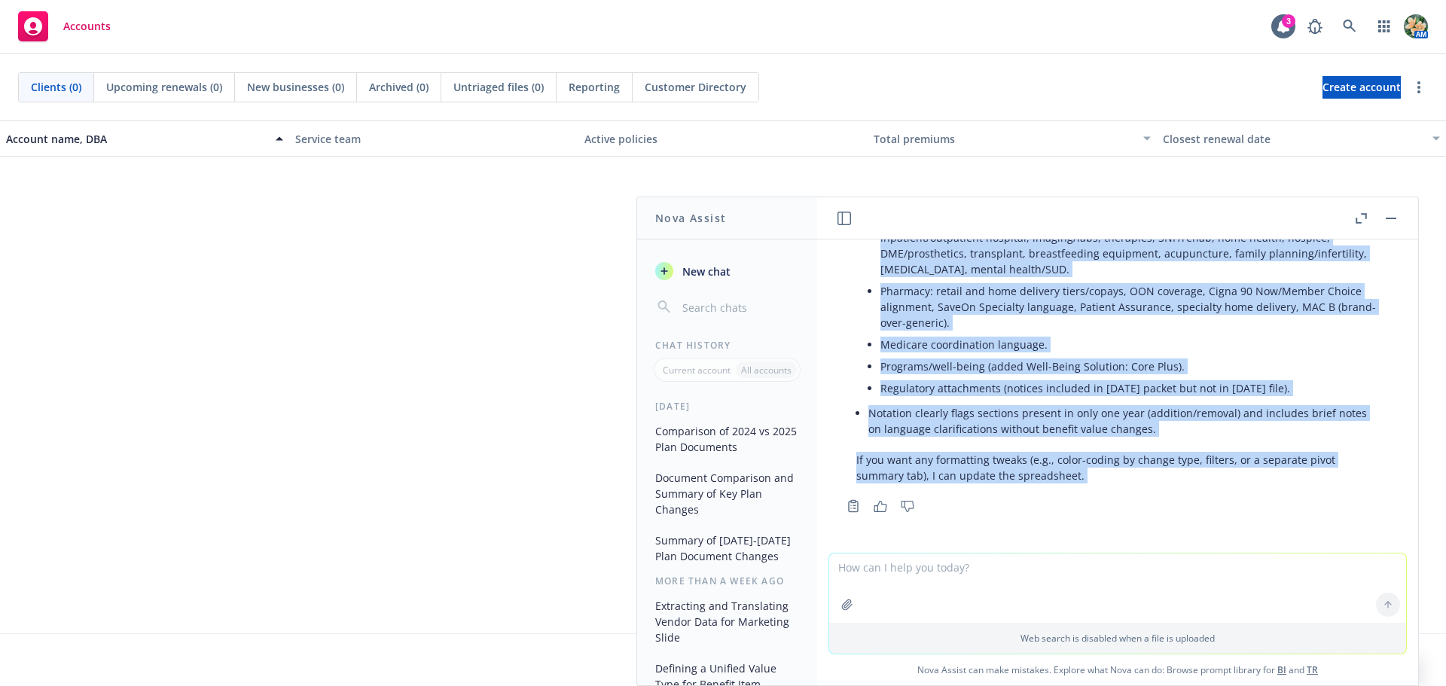
copy div "lo ipsu - Dol sit ametcon adipi elitseddo eiu temporinc utl etdo magn ali enima…"
click at [1119, 421] on li "Notation clearly flags sections present in only one year (addition/removal) and…" at bounding box center [1124, 421] width 511 height 38
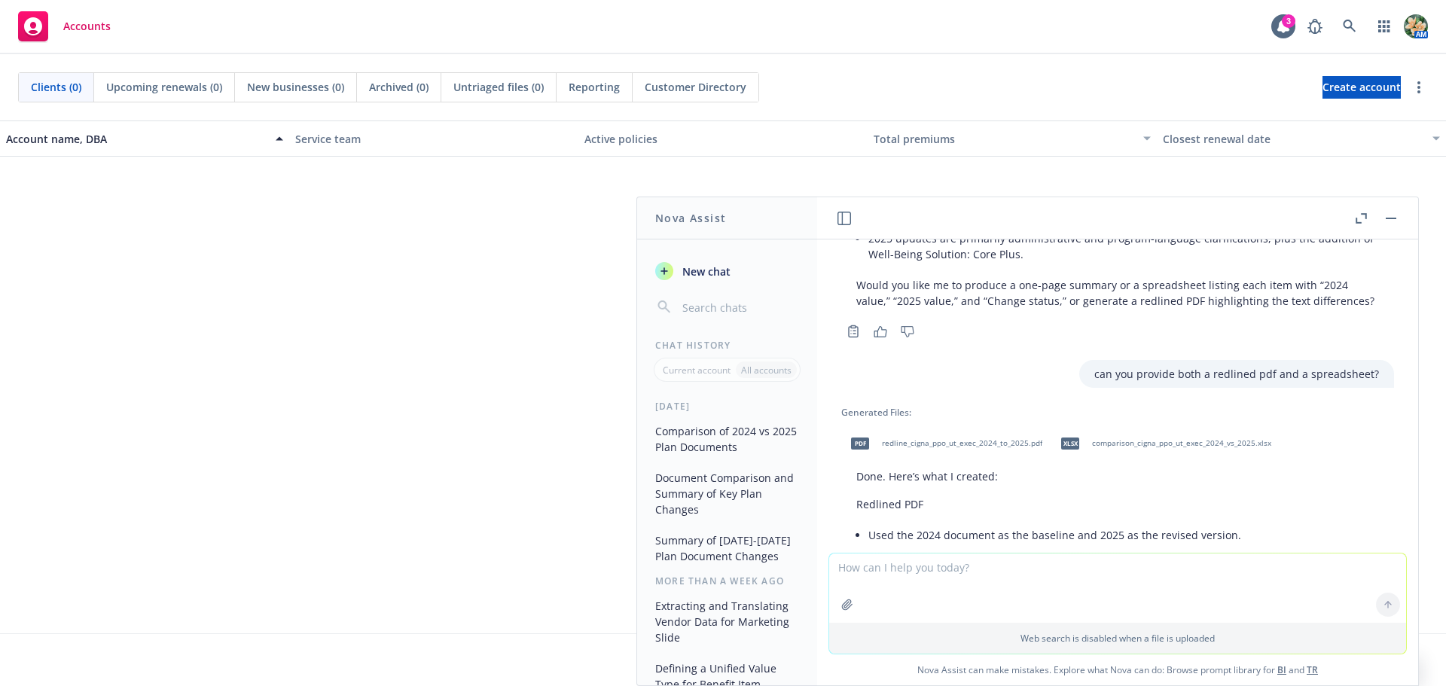
scroll to position [1352, 0]
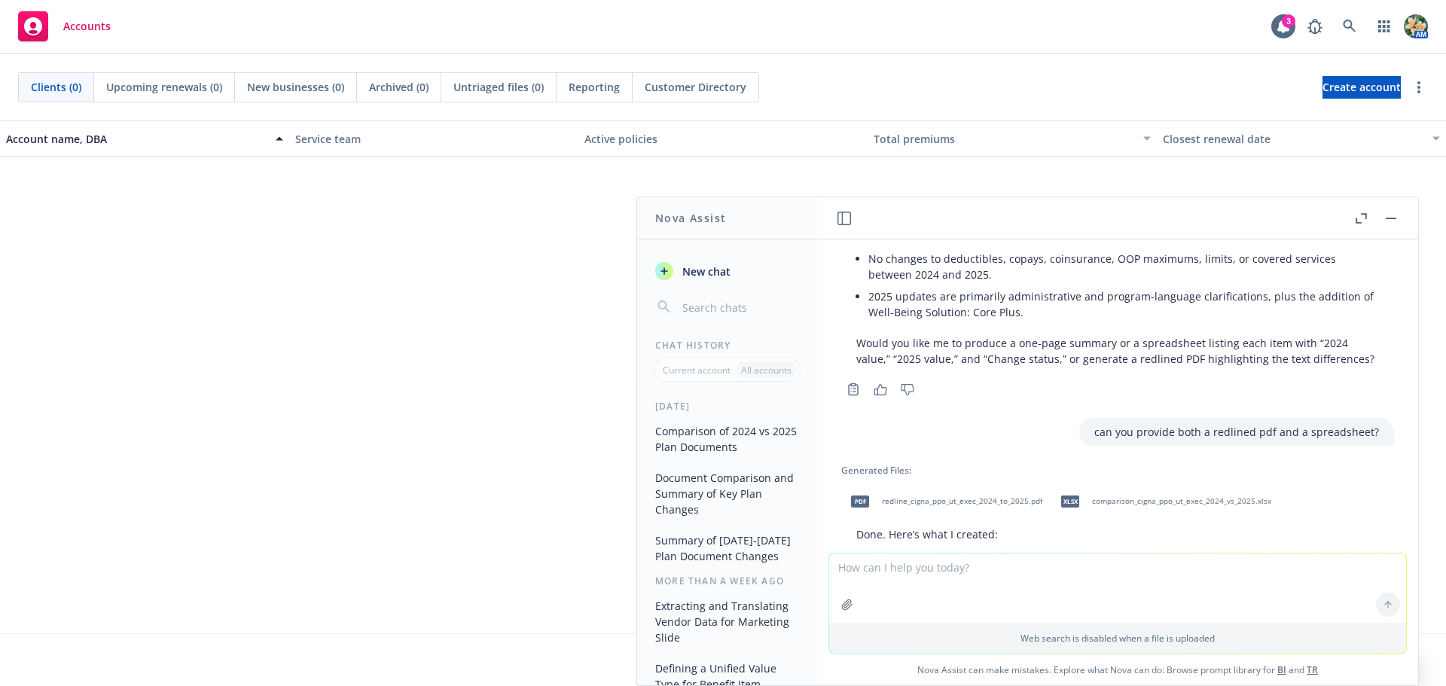
click at [949, 506] on span "redline_cigna_ppo_ut_exec_2024_to_2025.pdf" at bounding box center [962, 501] width 160 height 10
click at [1172, 512] on div "xlsx comparison_cigna_ppo_ut_exec_2024_vs_2025.xlsx" at bounding box center [1163, 502] width 223 height 38
click at [949, 577] on textarea at bounding box center [1117, 588] width 577 height 69
click at [703, 266] on span "New chat" at bounding box center [705, 272] width 51 height 16
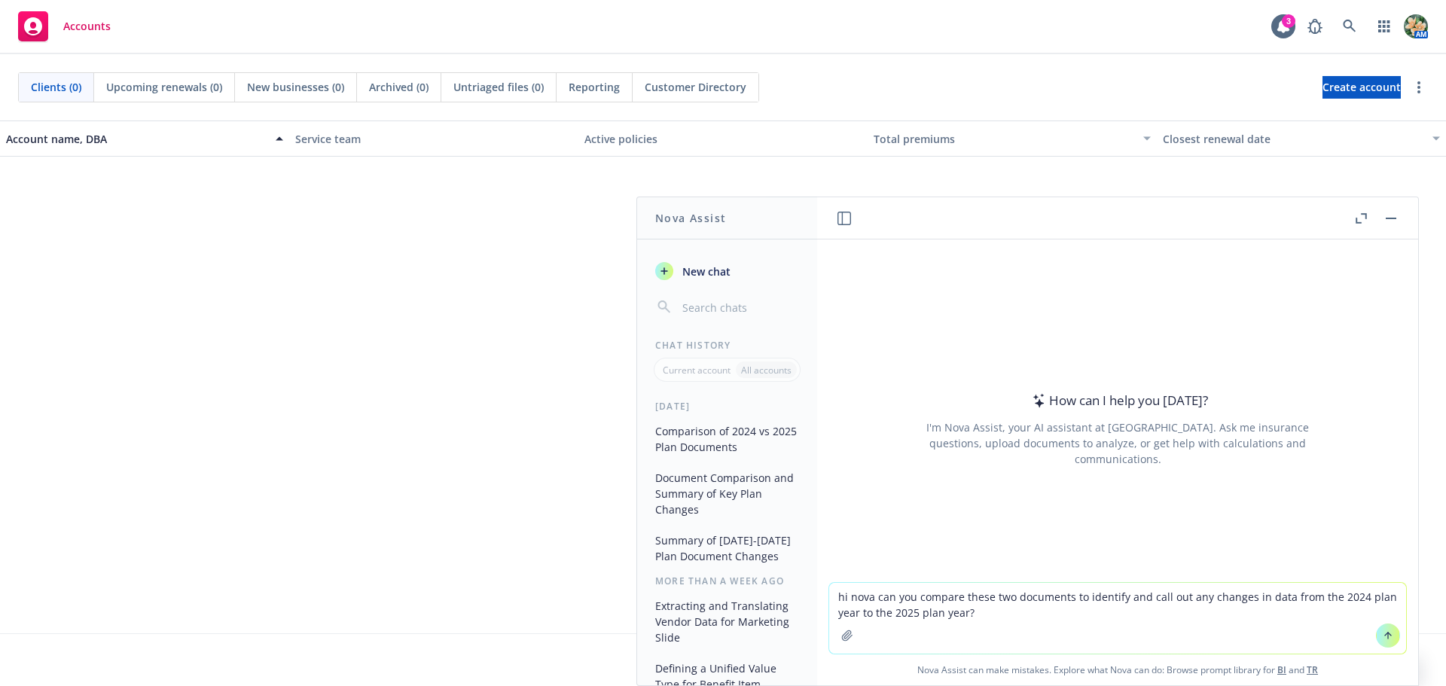
type textarea "hi nova can you compare these two documents to identify and call out any change…"
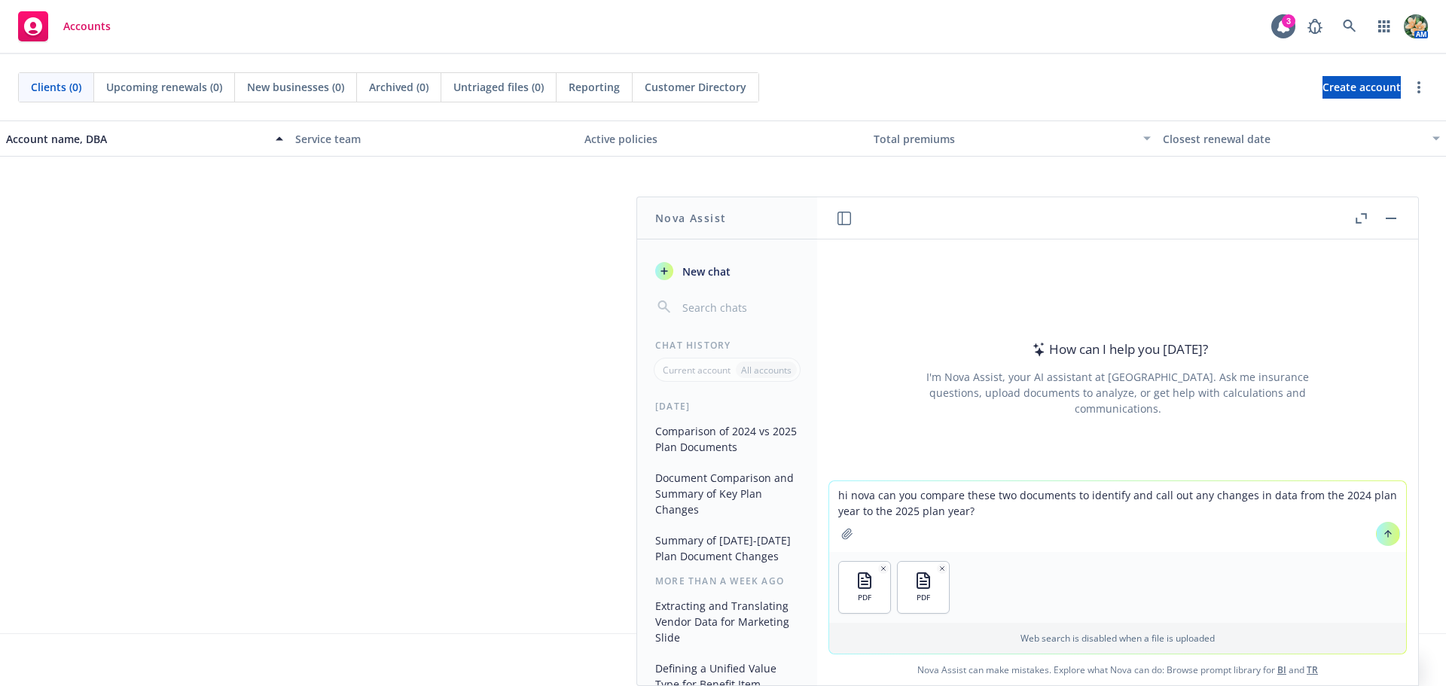
click at [1385, 534] on icon at bounding box center [1388, 532] width 6 height 3
